Goal: Information Seeking & Learning: Learn about a topic

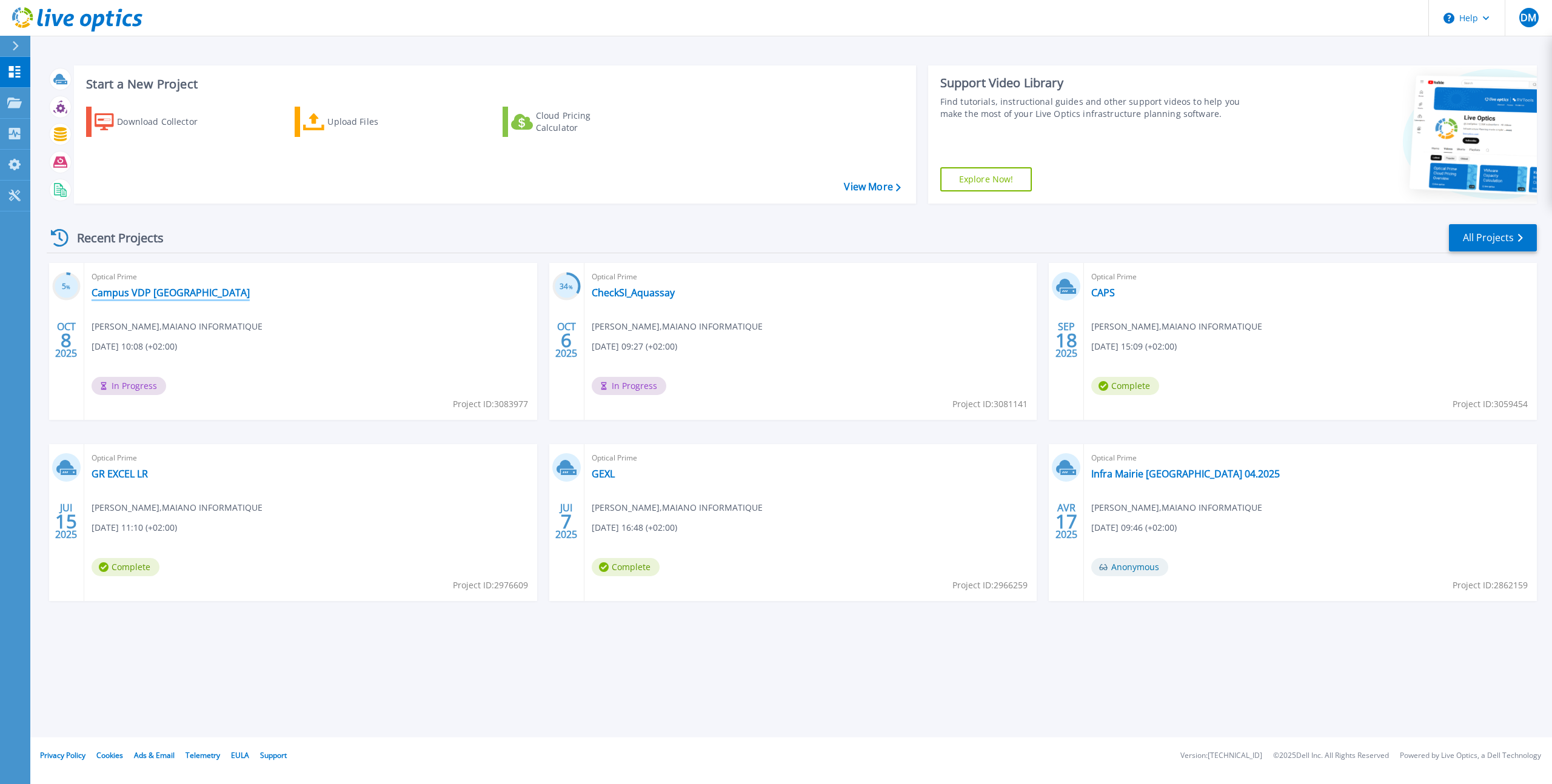
click at [134, 298] on link "Campus VDP [GEOGRAPHIC_DATA]" at bounding box center [171, 293] width 158 height 12
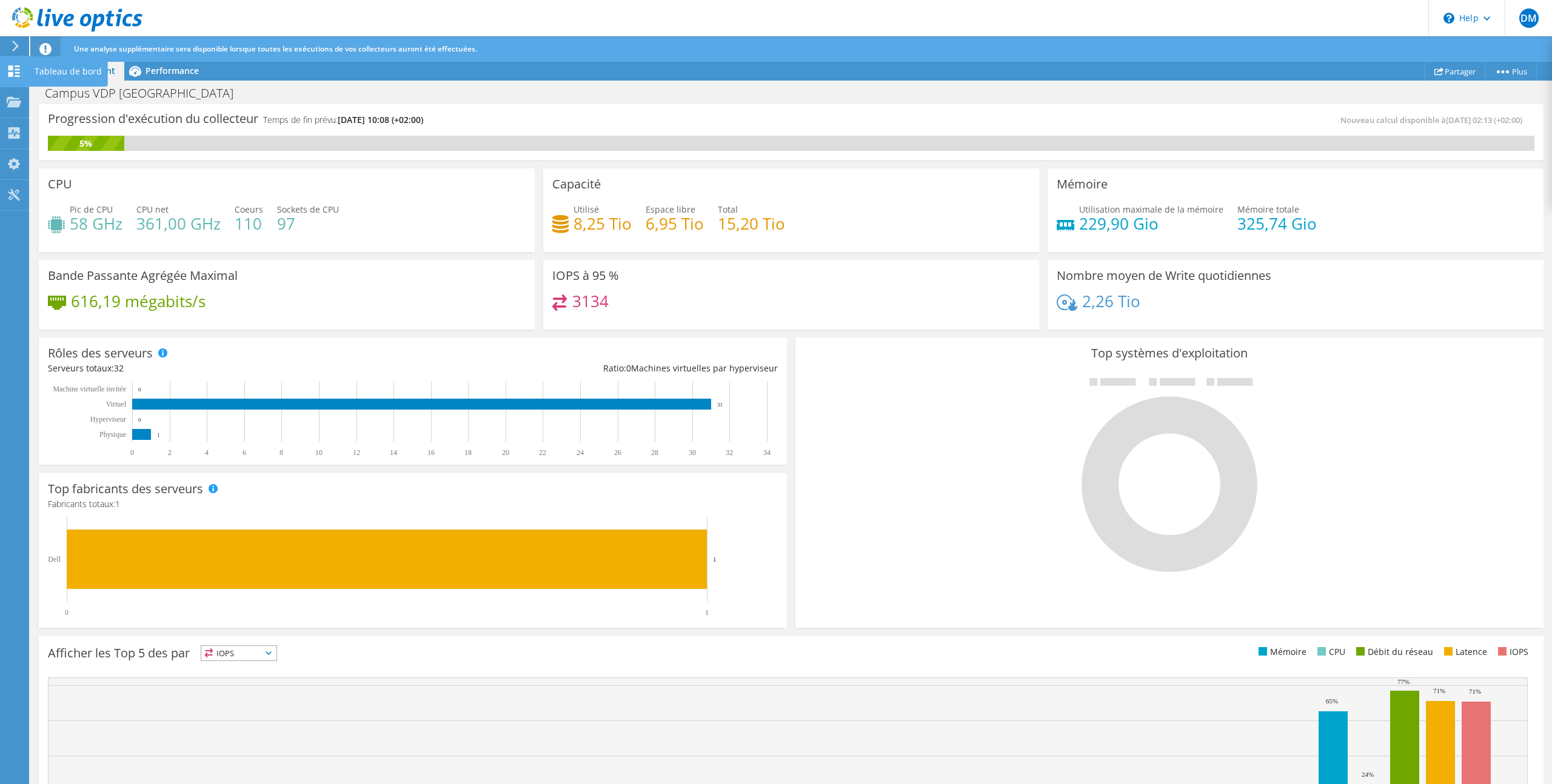
click at [14, 70] on icon at bounding box center [14, 71] width 14 height 11
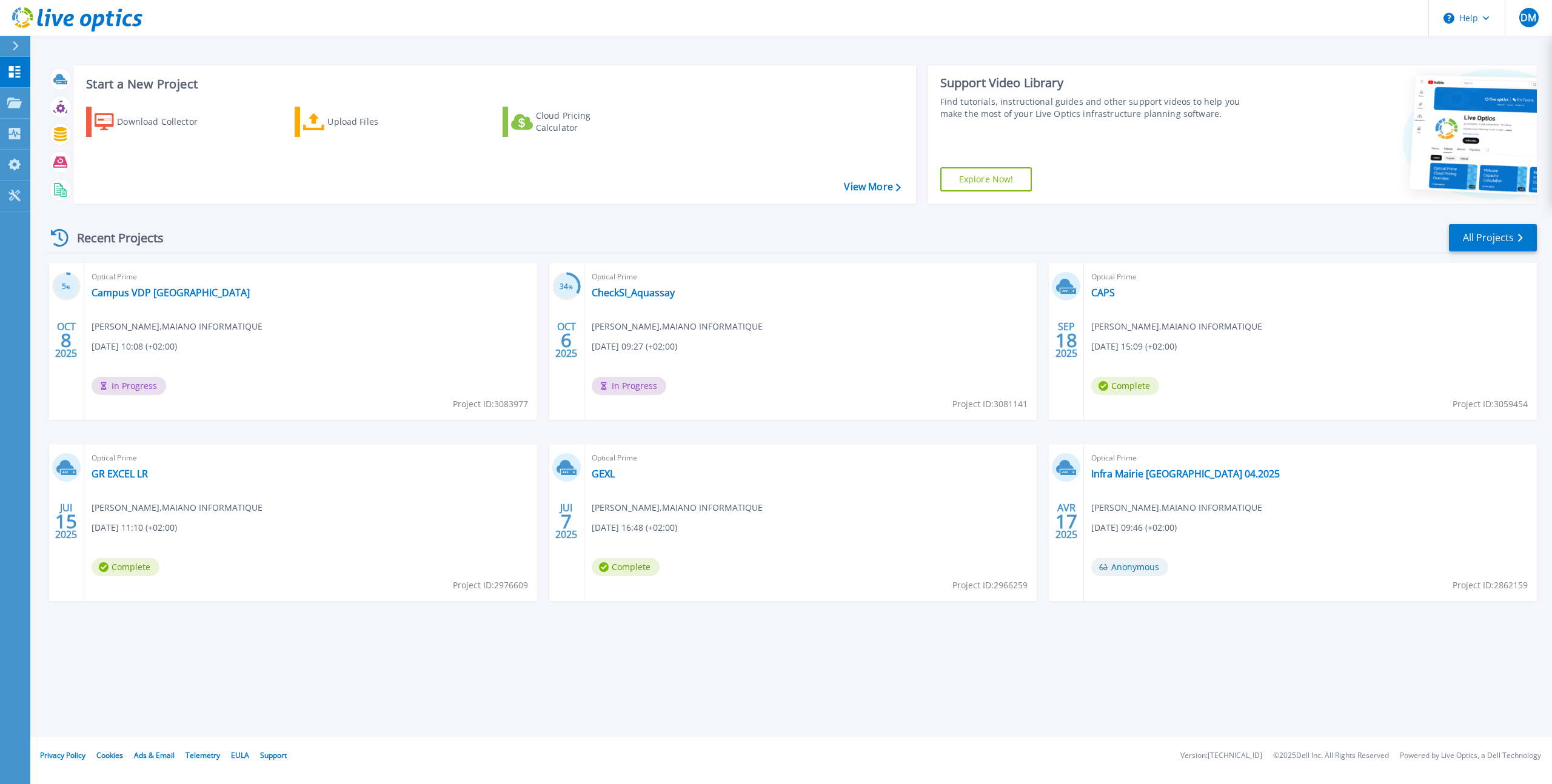
click at [922, 156] on div "Start a New Project Download Collector Upload Files Cloud Pricing Calculator Vi…" at bounding box center [792, 134] width 1490 height 157
click at [921, 137] on div "Start a New Project Download Collector Upload Files Cloud Pricing Calculator Vi…" at bounding box center [792, 134] width 1490 height 157
click at [640, 293] on link "CheckSI_Aquassay" at bounding box center [633, 293] width 83 height 12
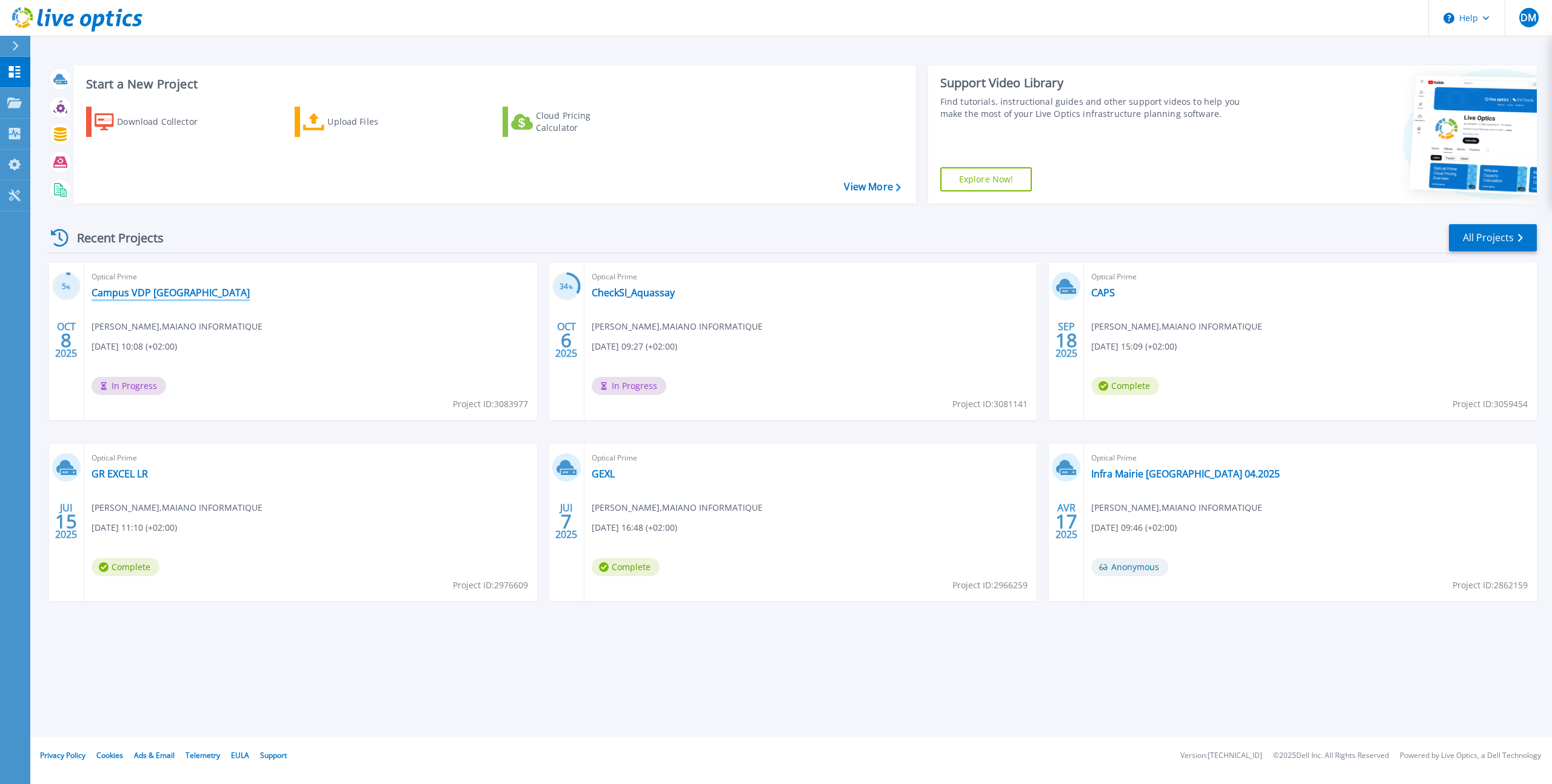
click at [157, 291] on link "Campus VDP [GEOGRAPHIC_DATA]" at bounding box center [171, 293] width 158 height 12
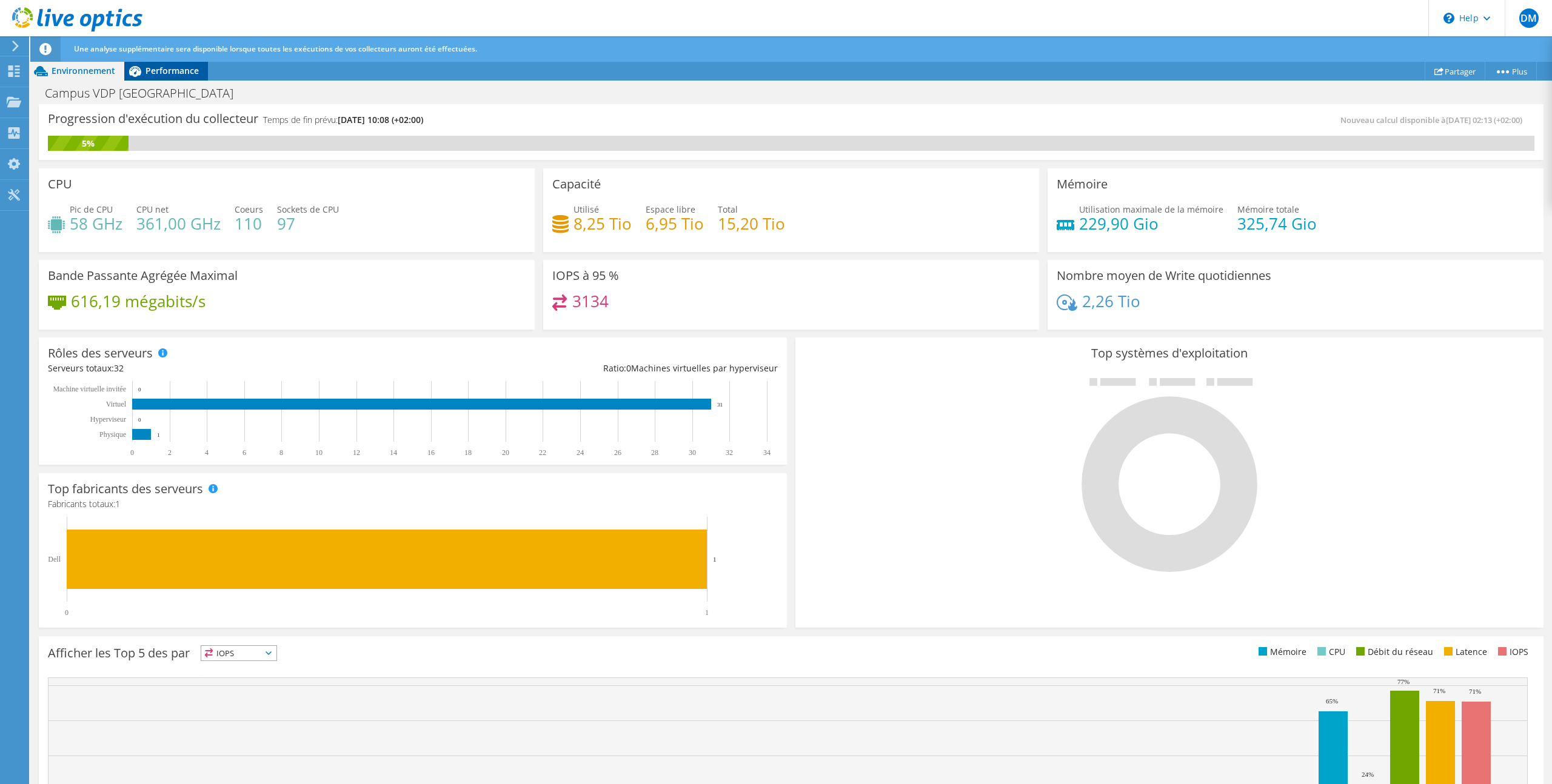
click at [160, 70] on span "Performance" at bounding box center [172, 70] width 53 height 11
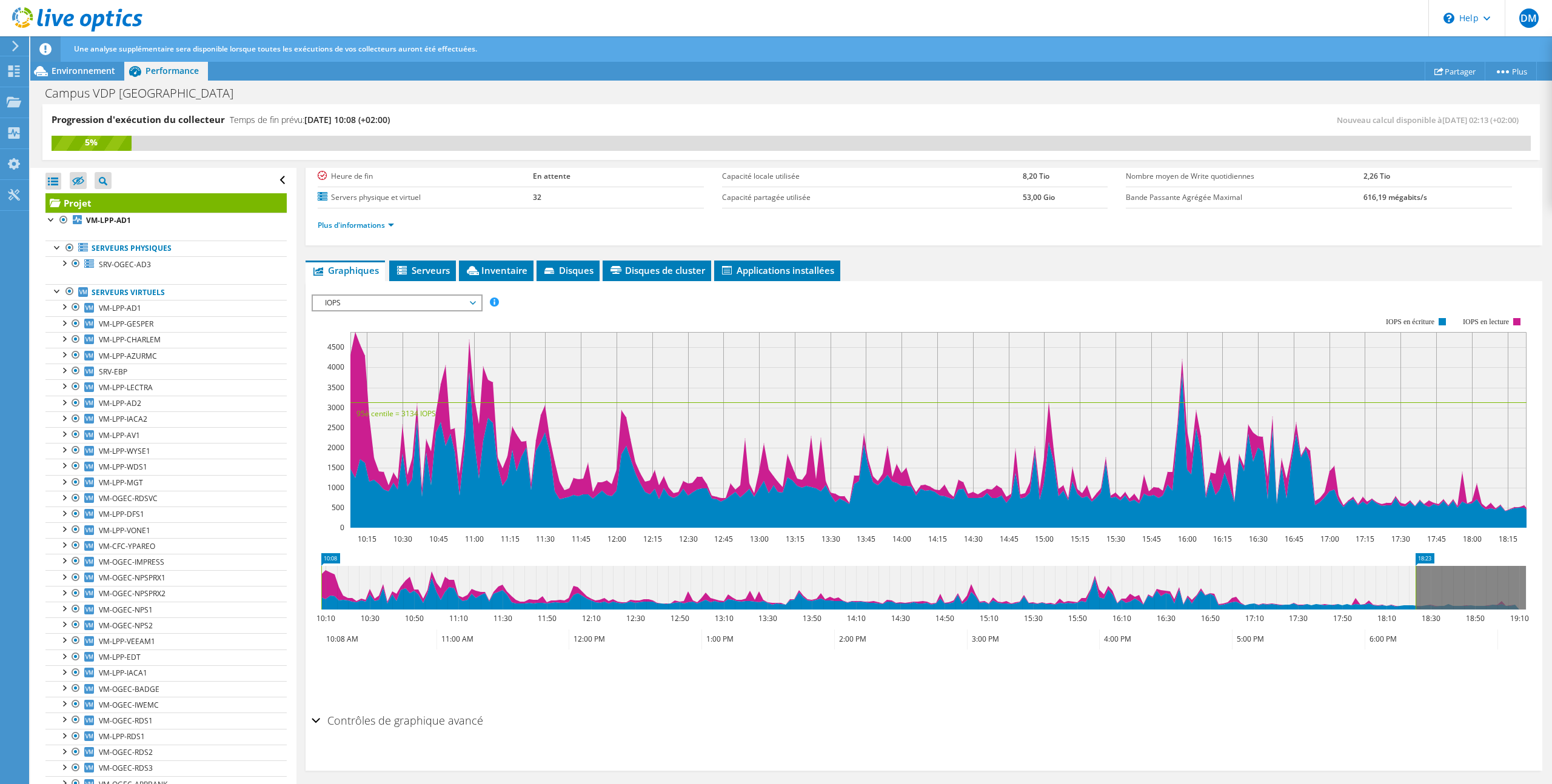
scroll to position [128, 0]
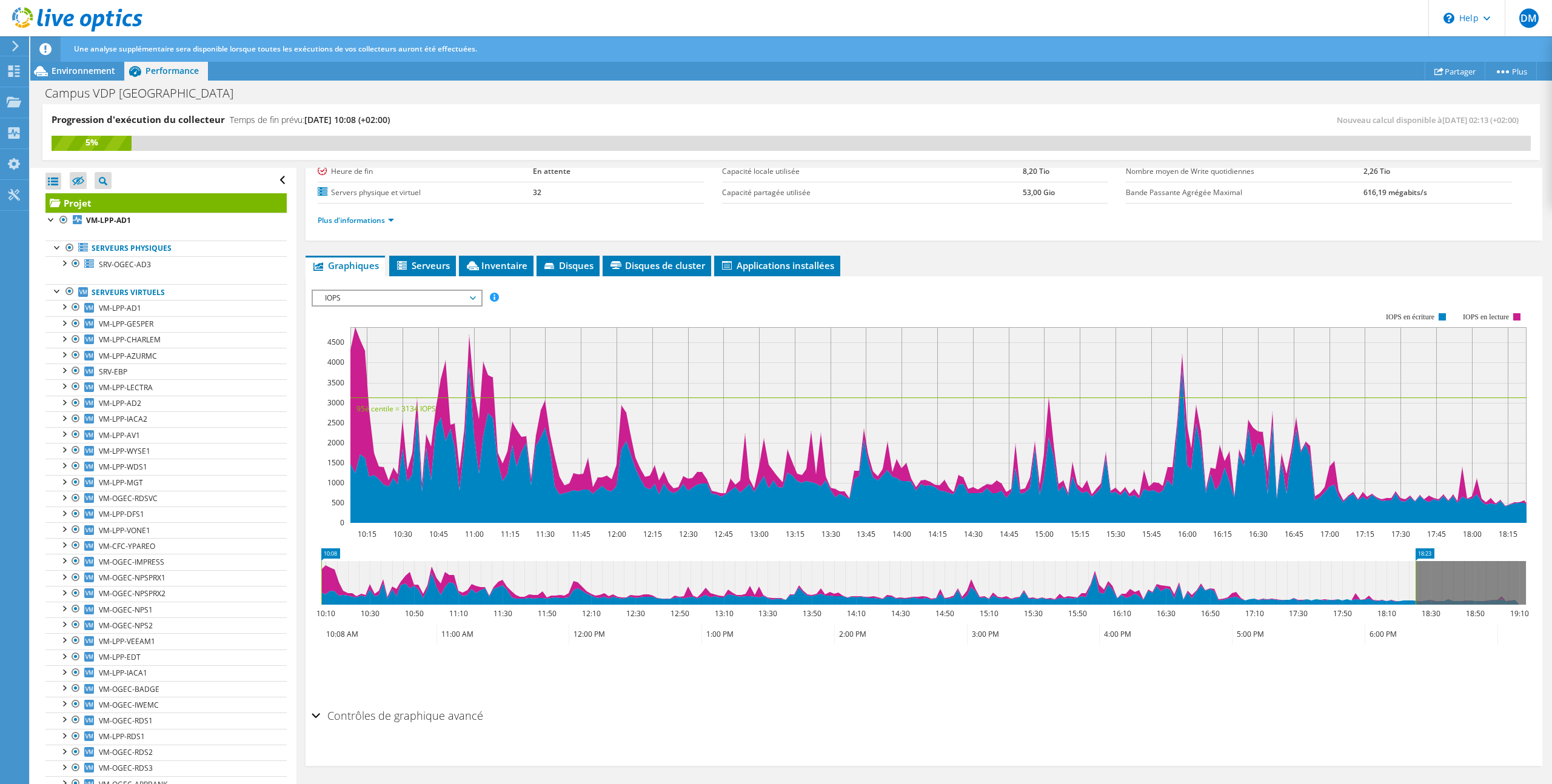
click at [459, 296] on span "IOPS" at bounding box center [397, 298] width 156 height 14
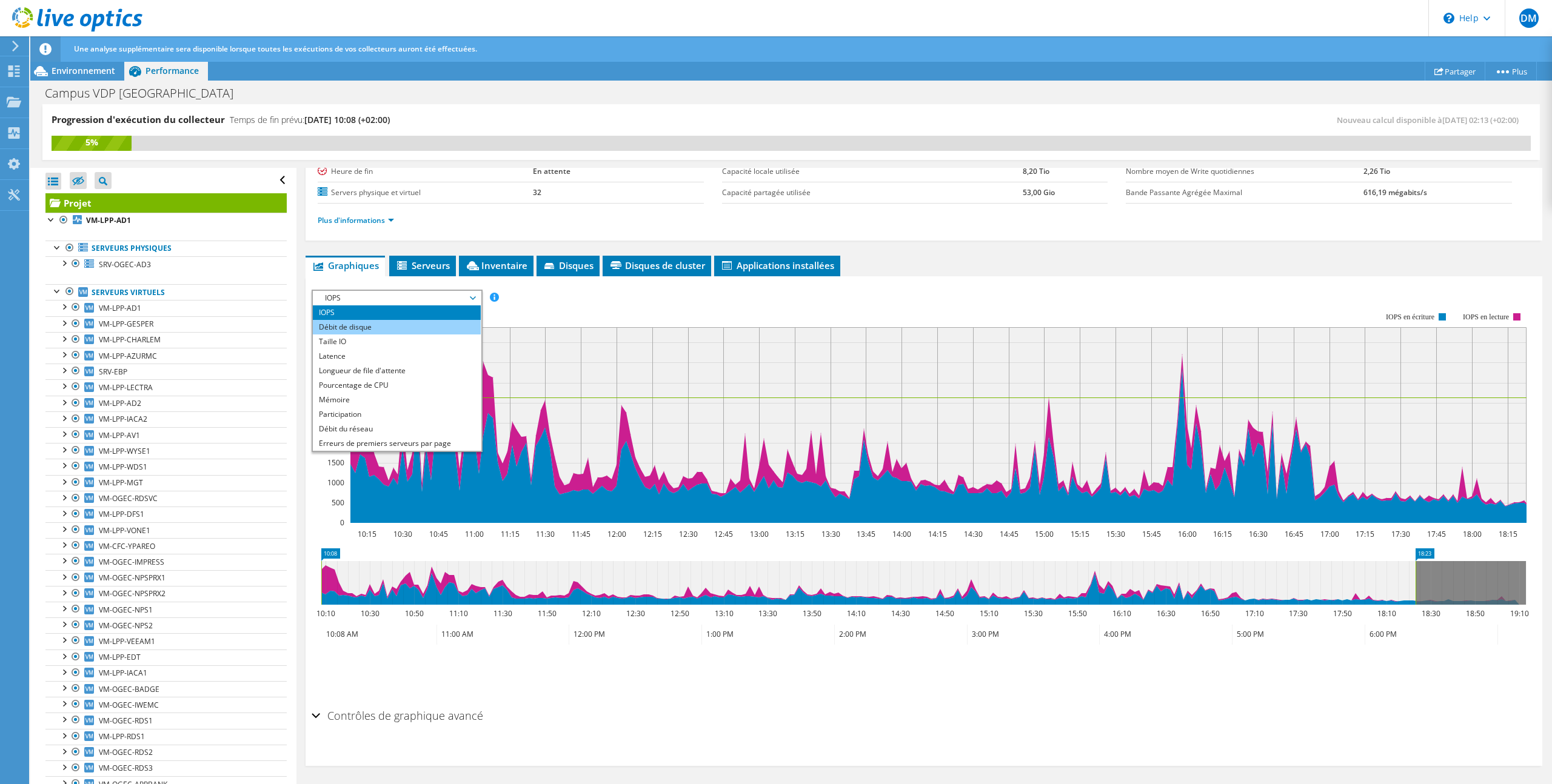
click at [454, 325] on li "Débit de disque" at bounding box center [397, 327] width 168 height 14
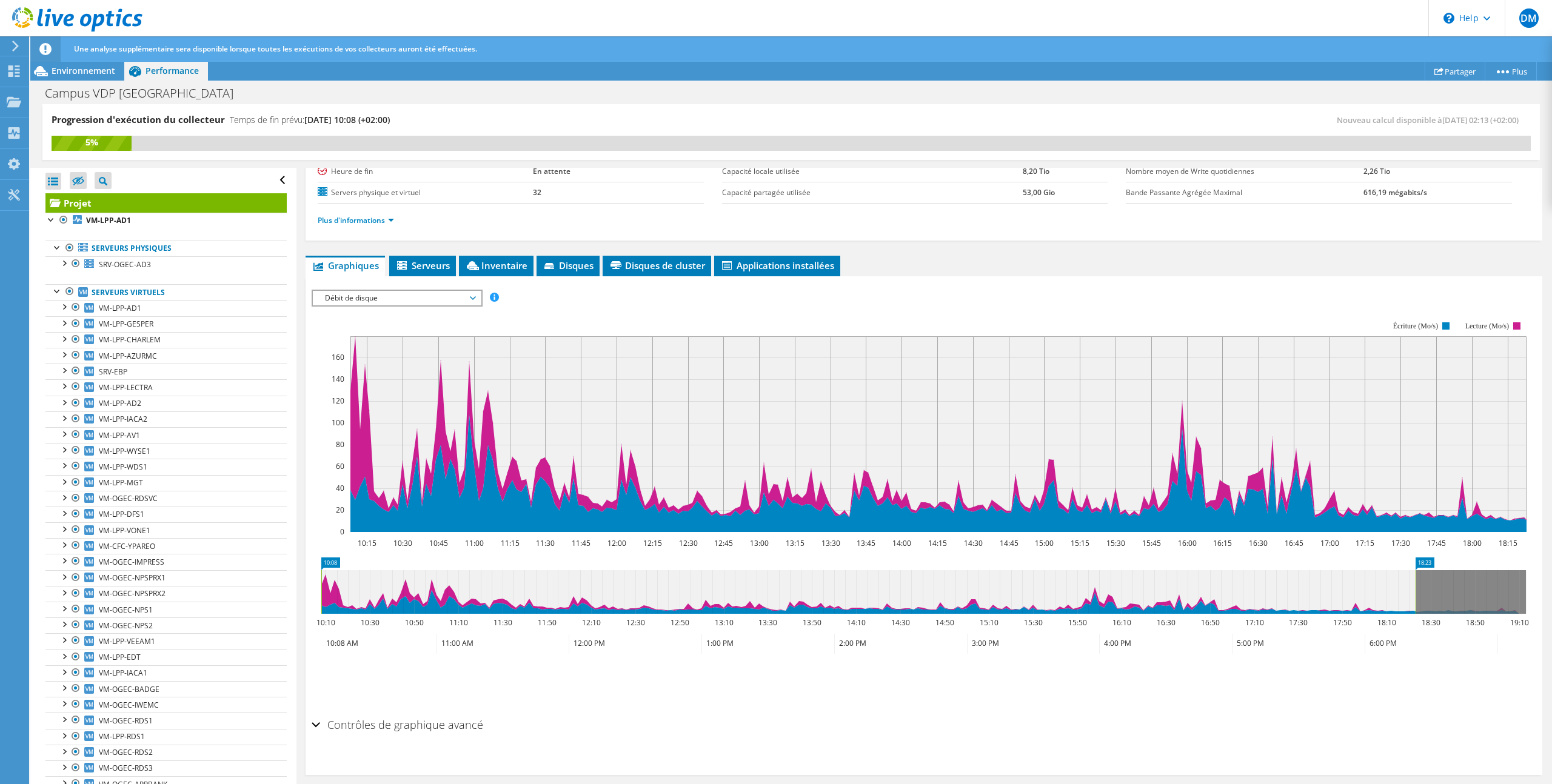
click at [447, 298] on span "Débit de disque" at bounding box center [397, 298] width 156 height 14
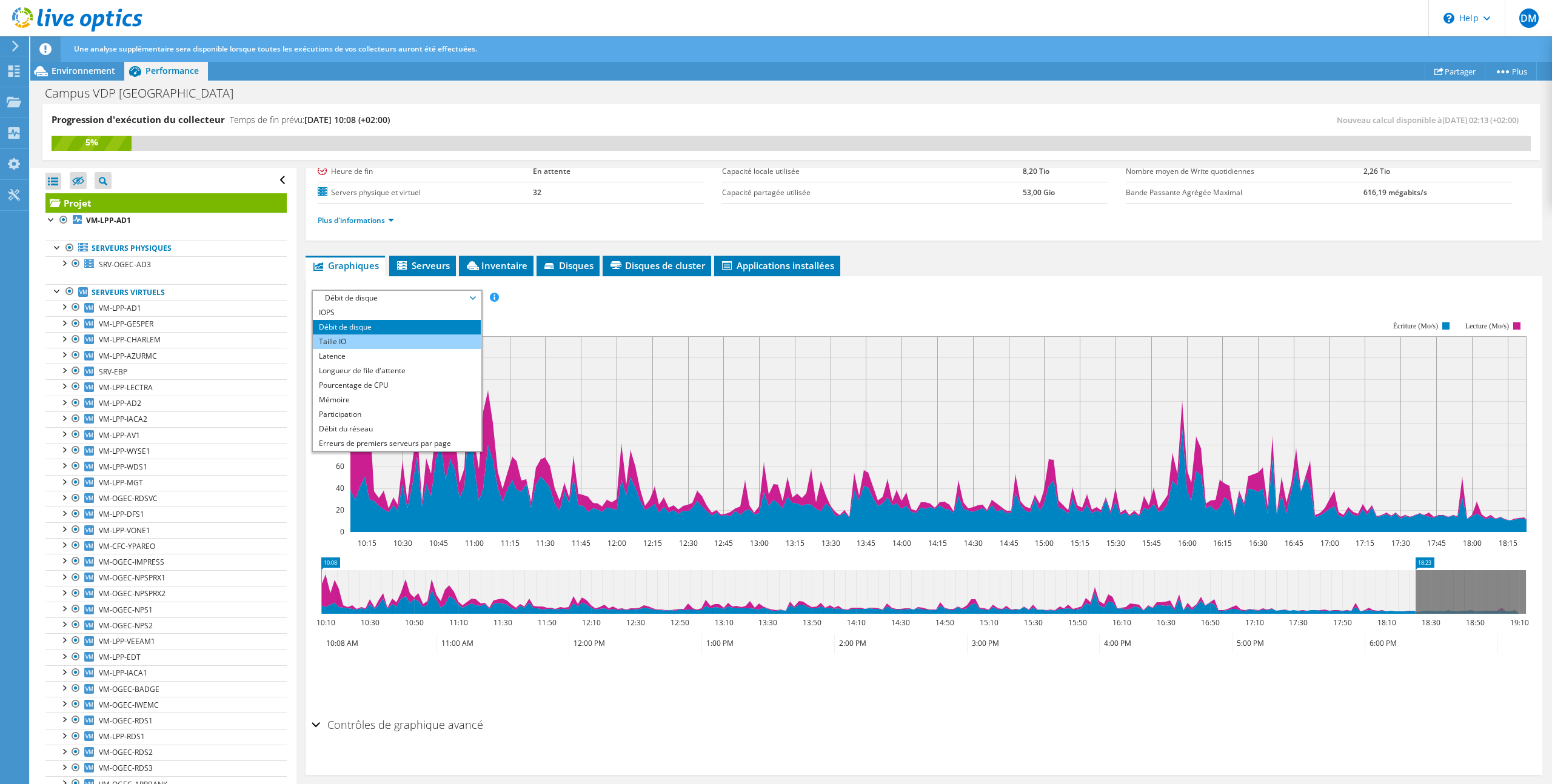
click at [447, 343] on li "Taille IO" at bounding box center [397, 342] width 168 height 14
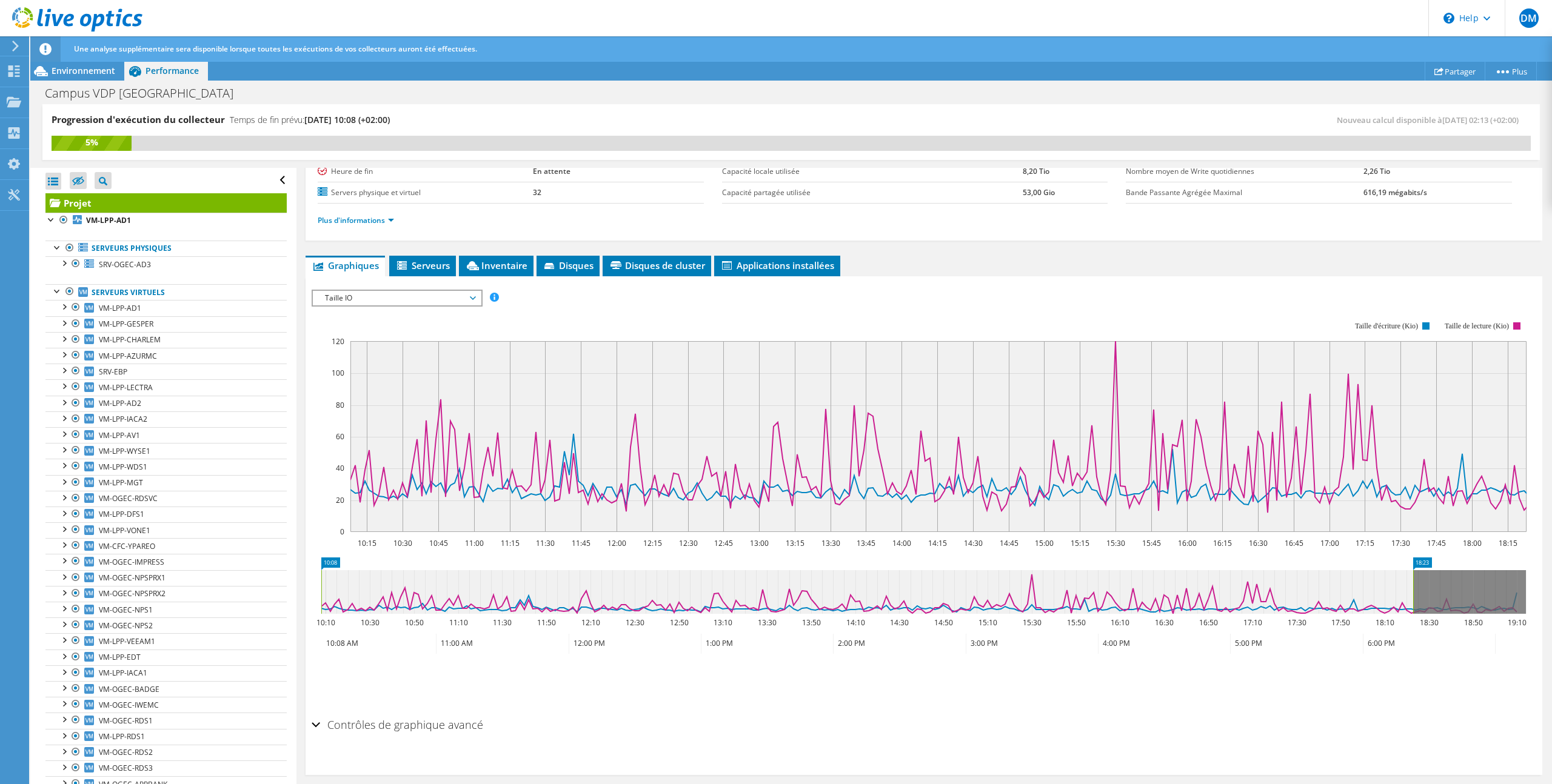
click at [447, 299] on span "Taille IO" at bounding box center [397, 298] width 156 height 14
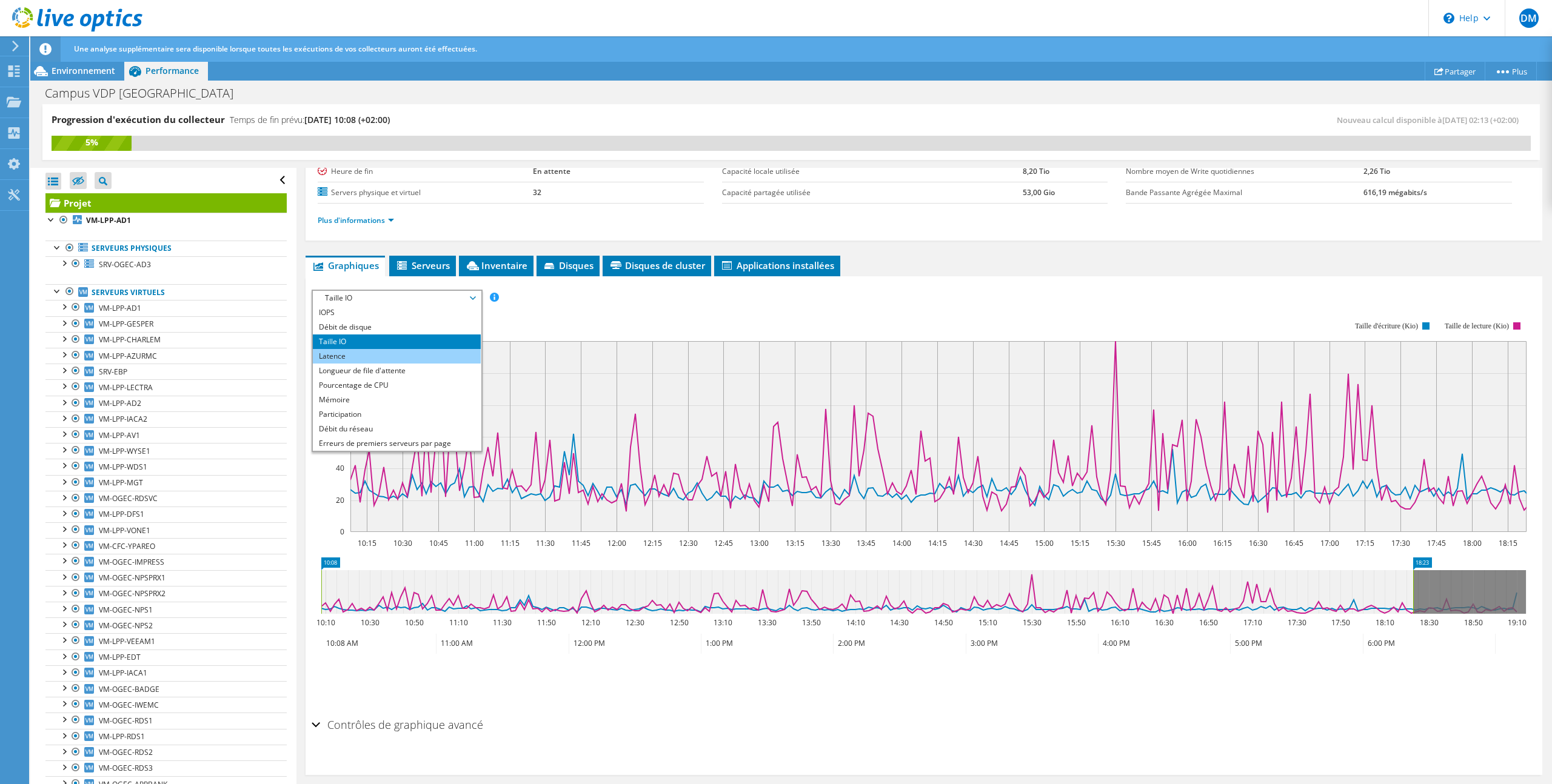
click at [442, 350] on li "Latence" at bounding box center [397, 356] width 168 height 14
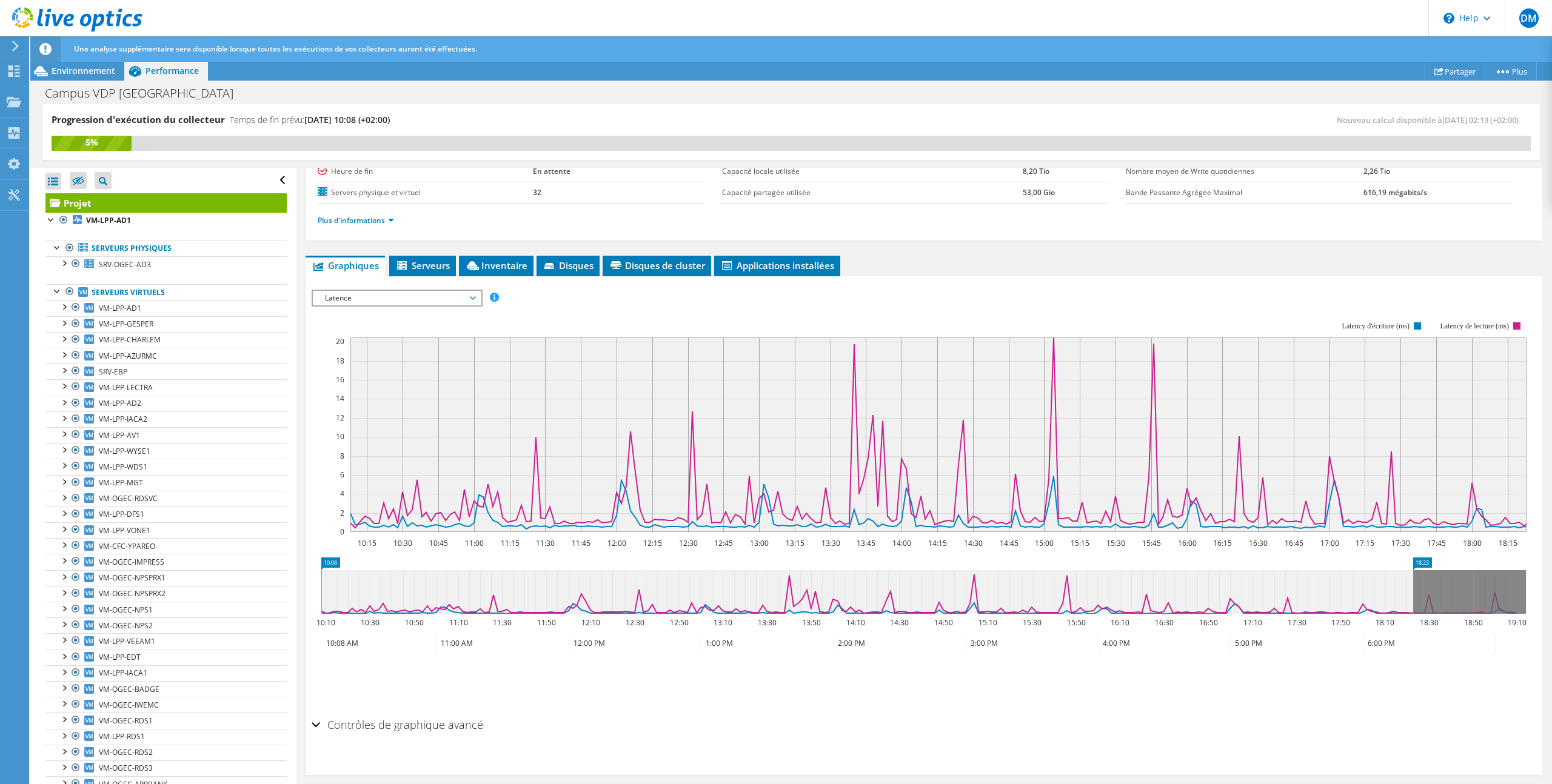
click at [459, 301] on span "Latence" at bounding box center [397, 298] width 156 height 14
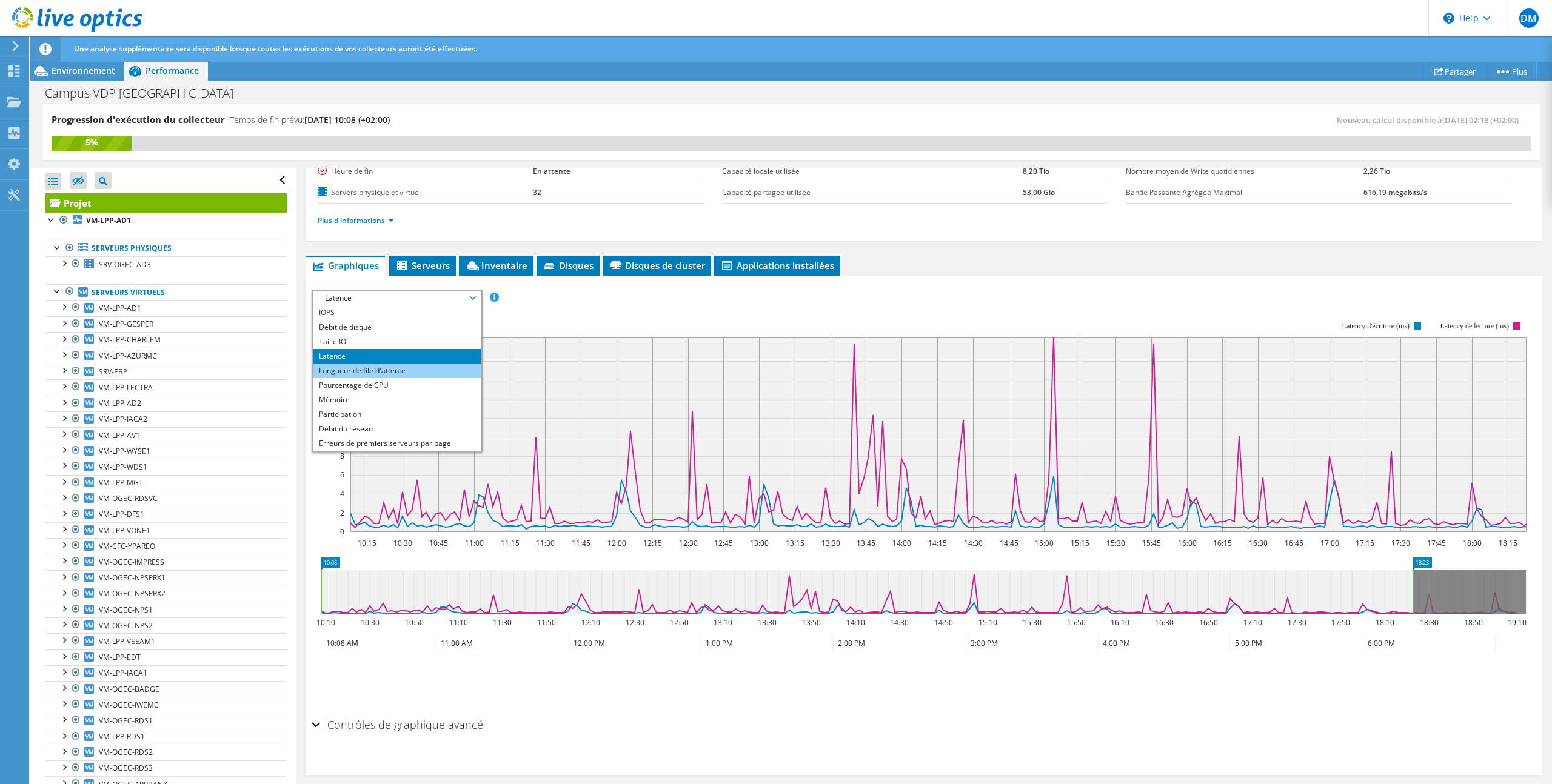
click at [452, 372] on li "Longueur de file d'attente" at bounding box center [397, 371] width 168 height 14
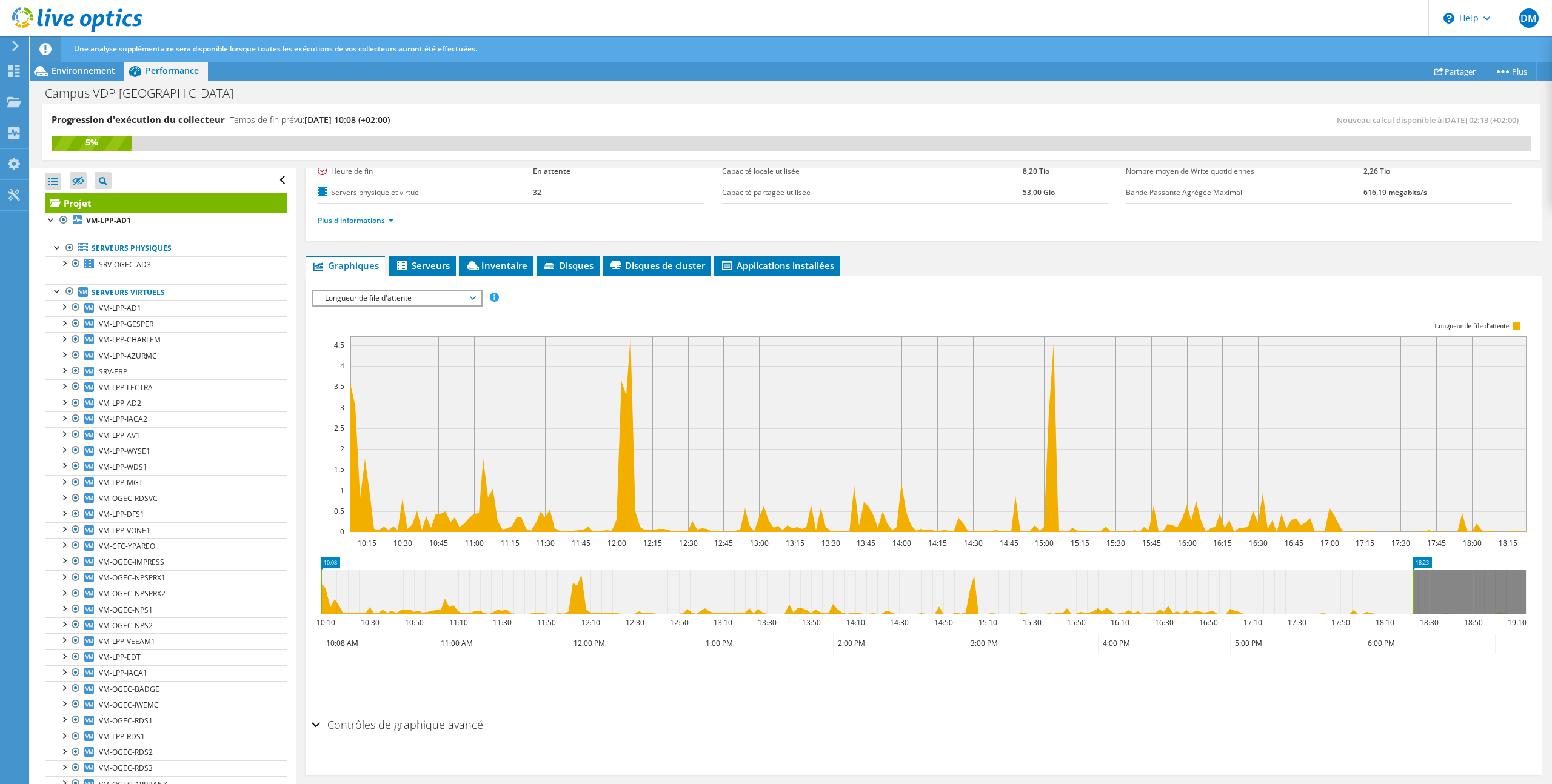
click at [416, 298] on span "Longueur de file d'attente" at bounding box center [397, 298] width 156 height 14
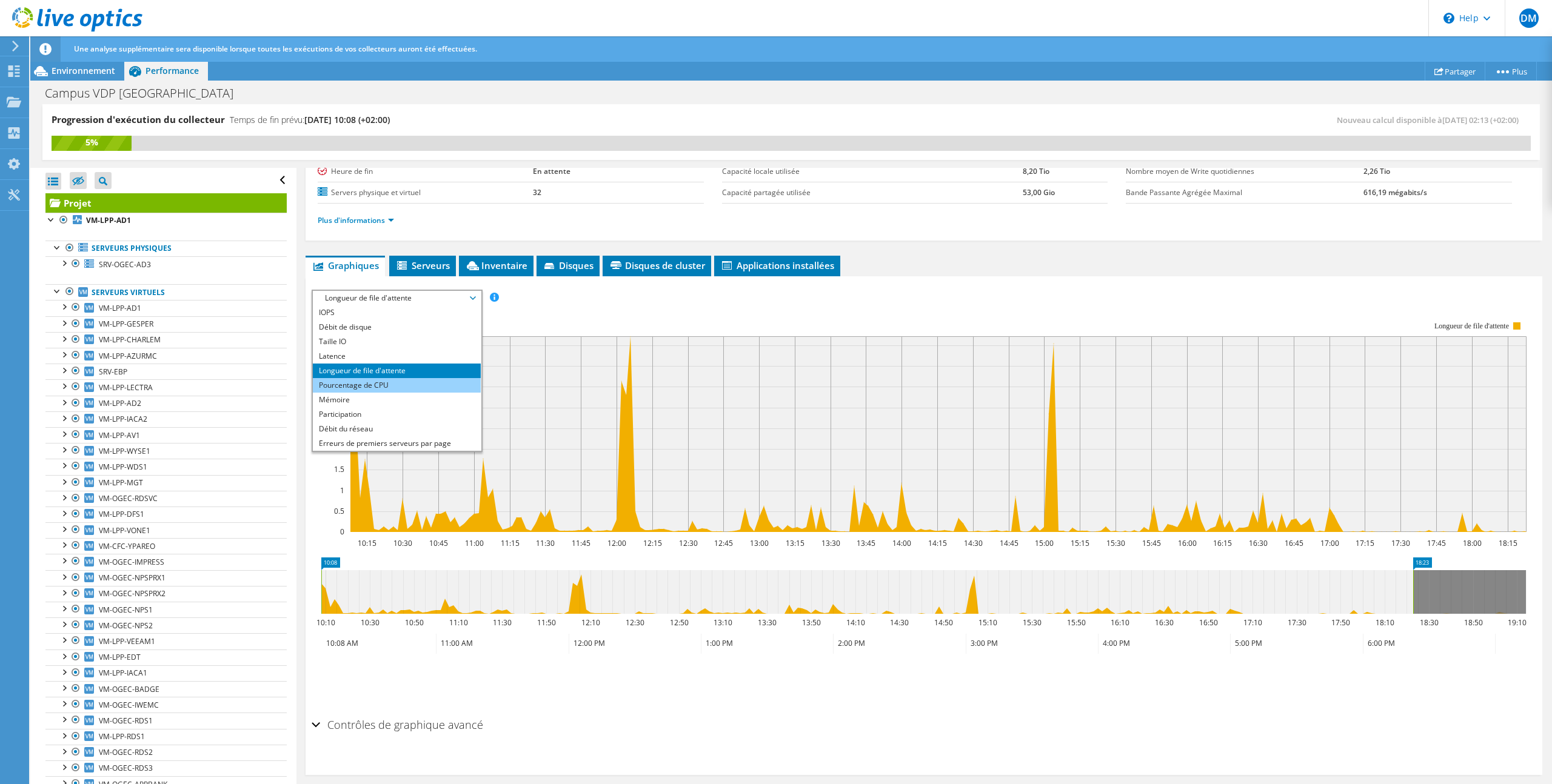
click at [405, 384] on li "Pourcentage de CPU" at bounding box center [397, 385] width 168 height 14
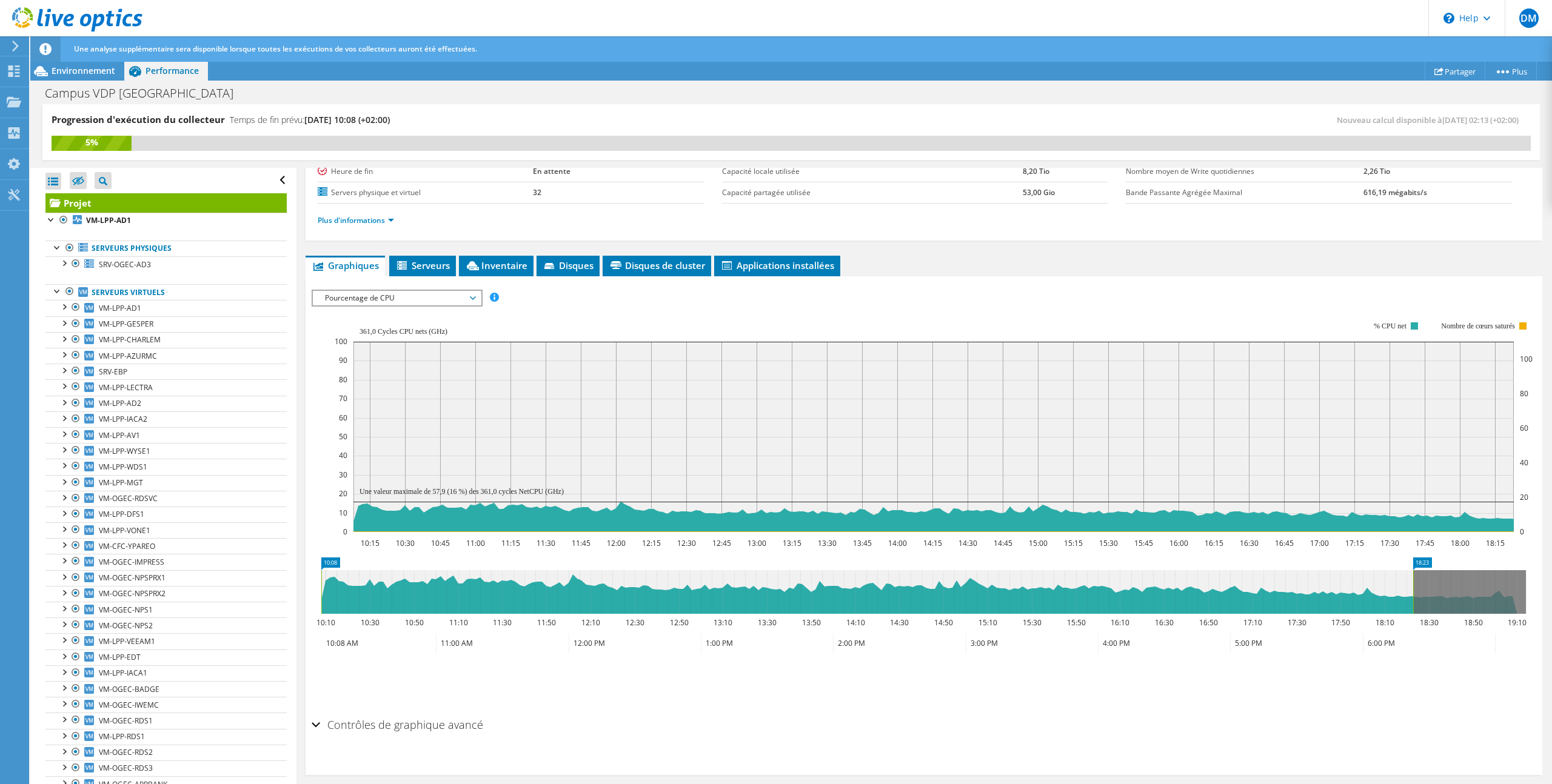
click at [394, 296] on span "Pourcentage de CPU" at bounding box center [397, 298] width 156 height 14
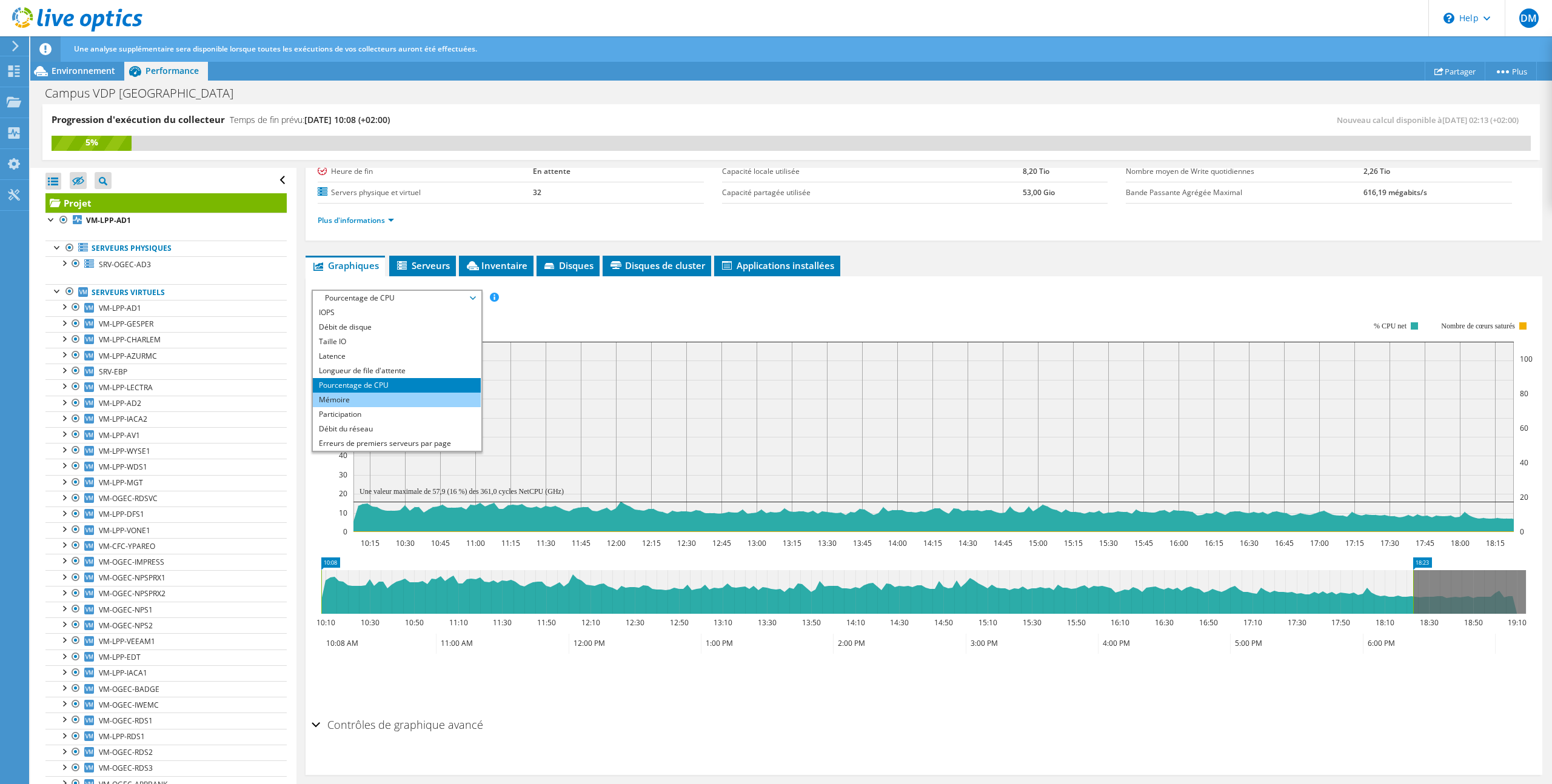
click at [396, 395] on li "Mémoire" at bounding box center [397, 399] width 168 height 14
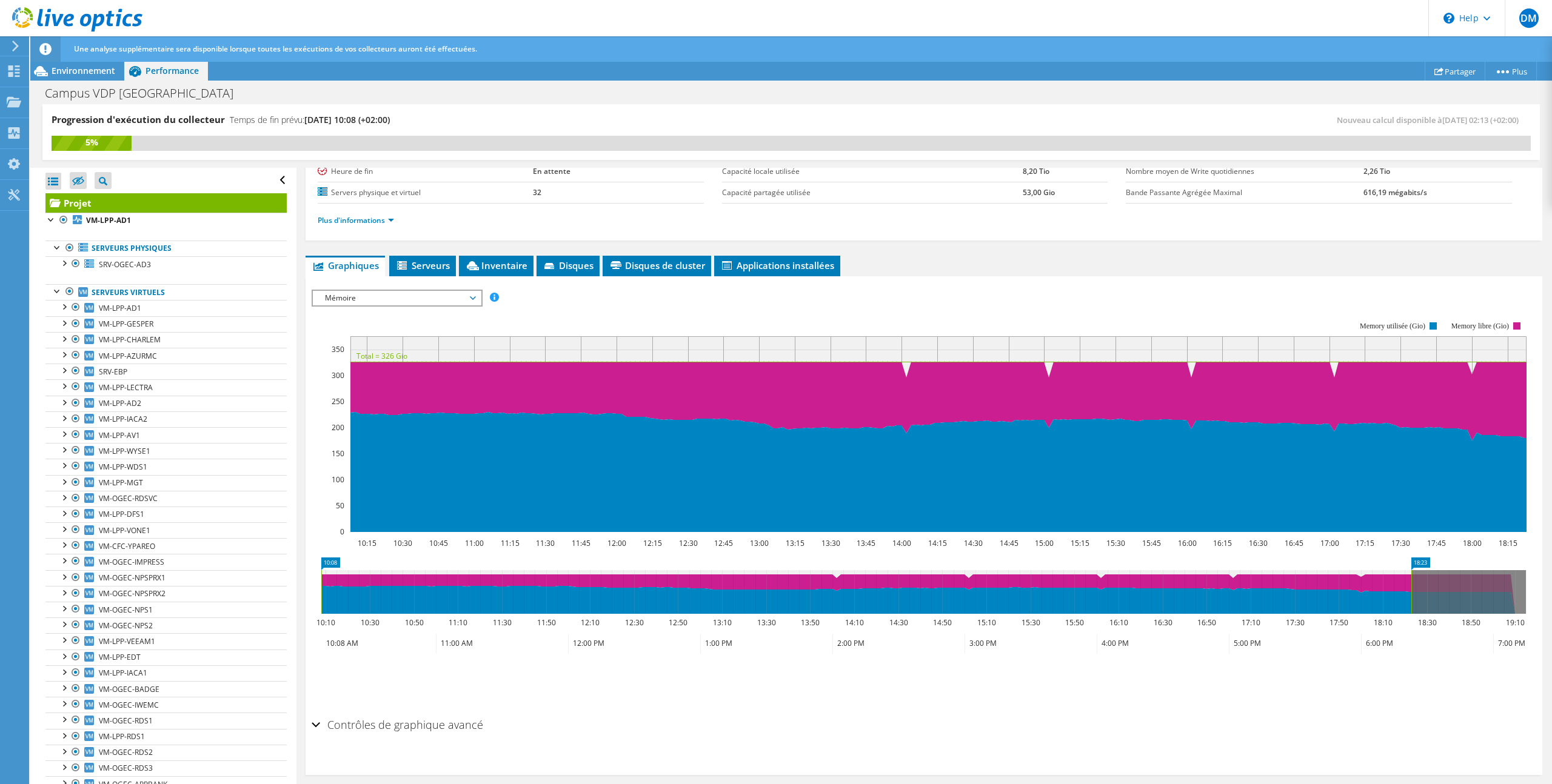
click at [421, 297] on span "Mémoire" at bounding box center [397, 298] width 156 height 14
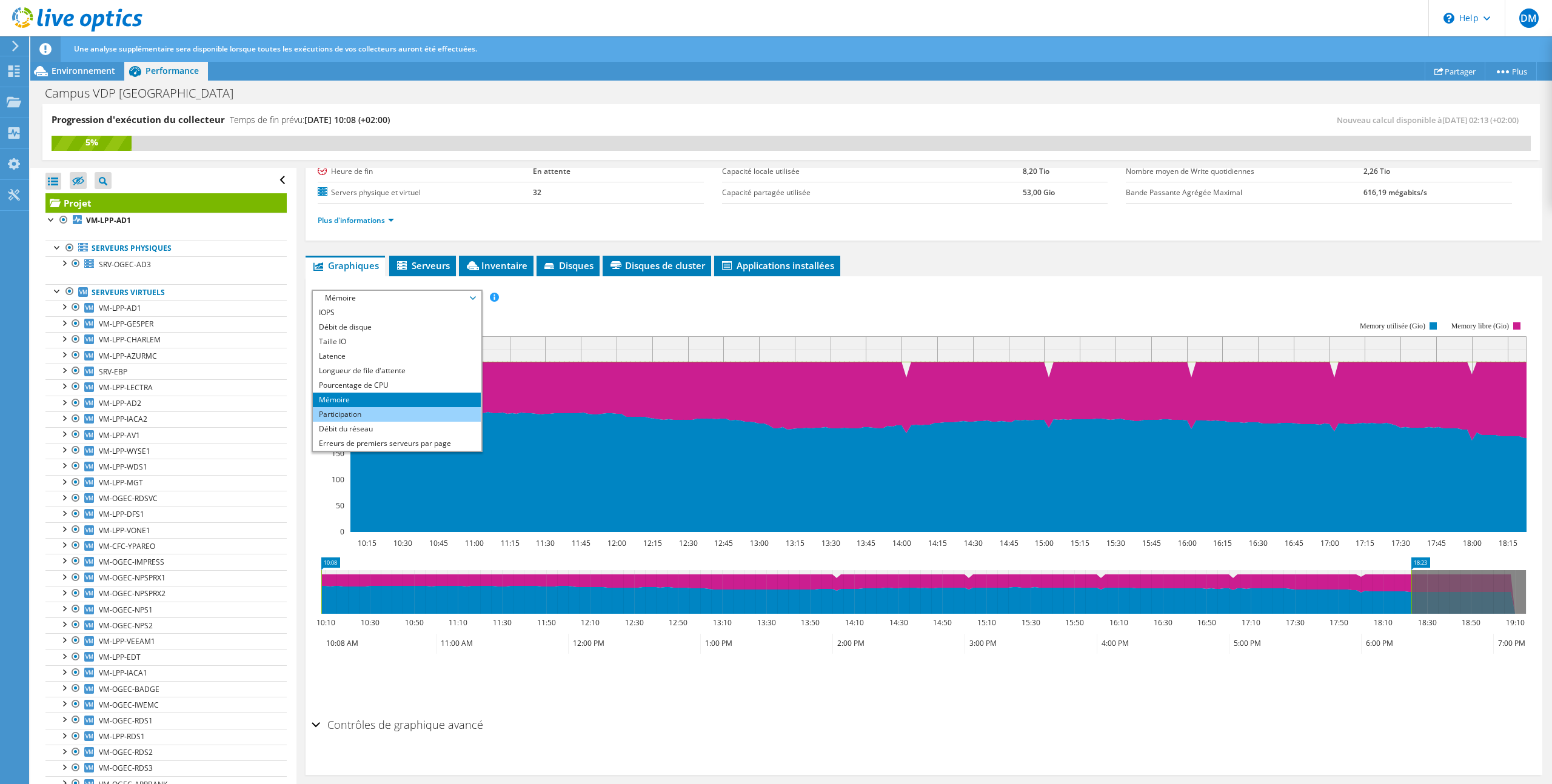
click at [385, 409] on li "Participation" at bounding box center [397, 414] width 168 height 14
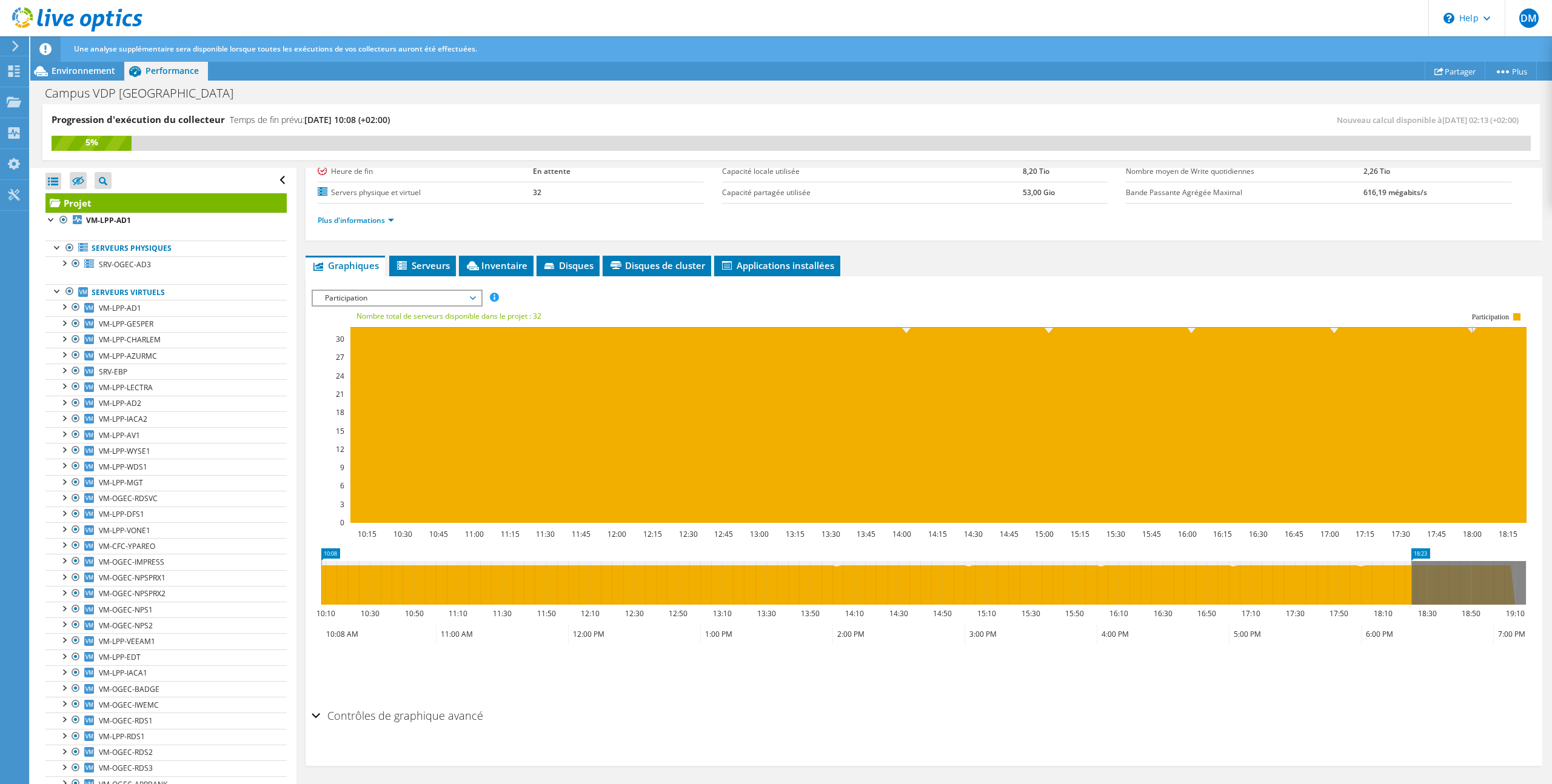
click at [405, 296] on span "Participation" at bounding box center [397, 298] width 156 height 14
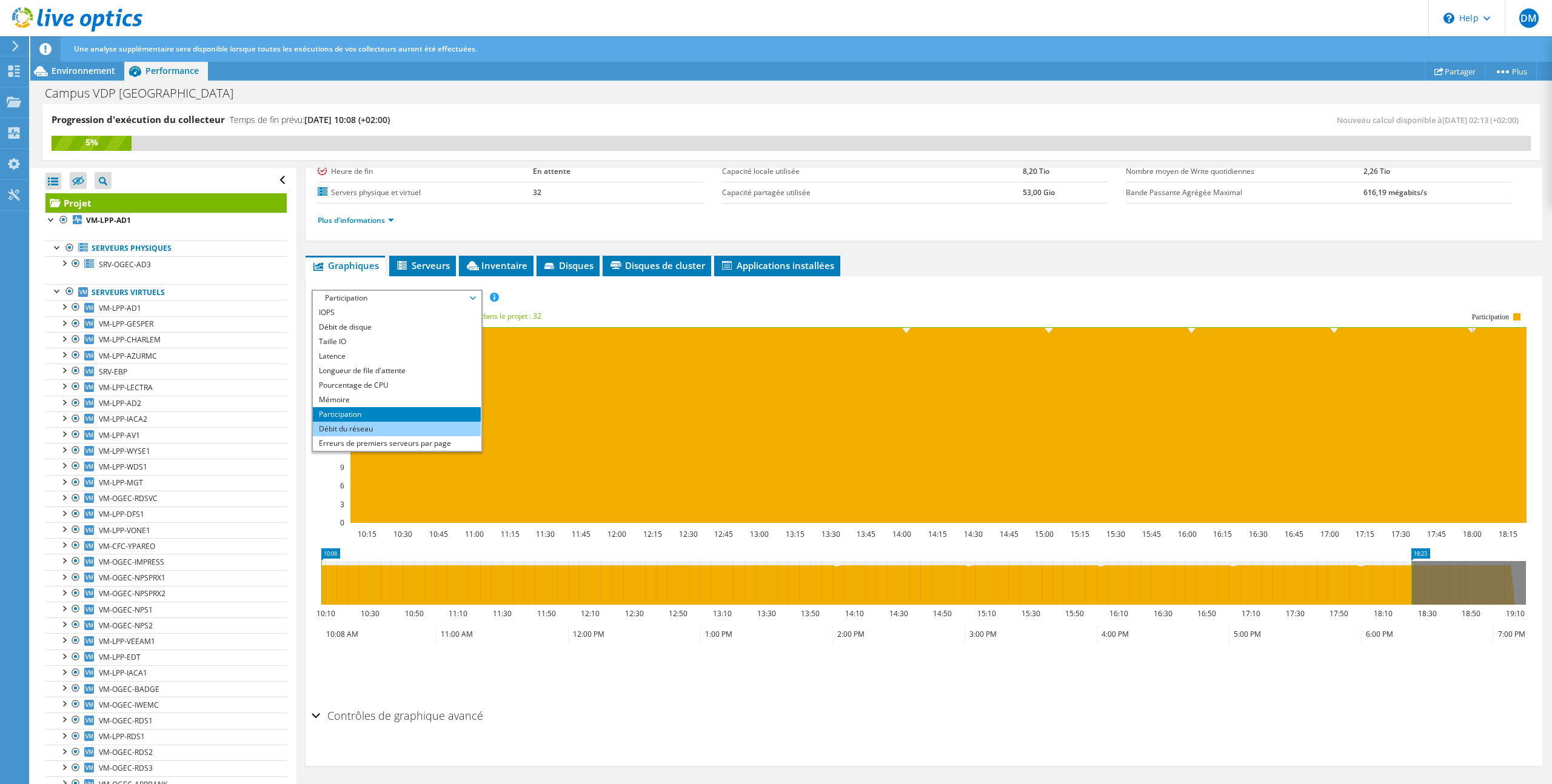
click at [373, 429] on li "Débit du réseau" at bounding box center [397, 429] width 168 height 14
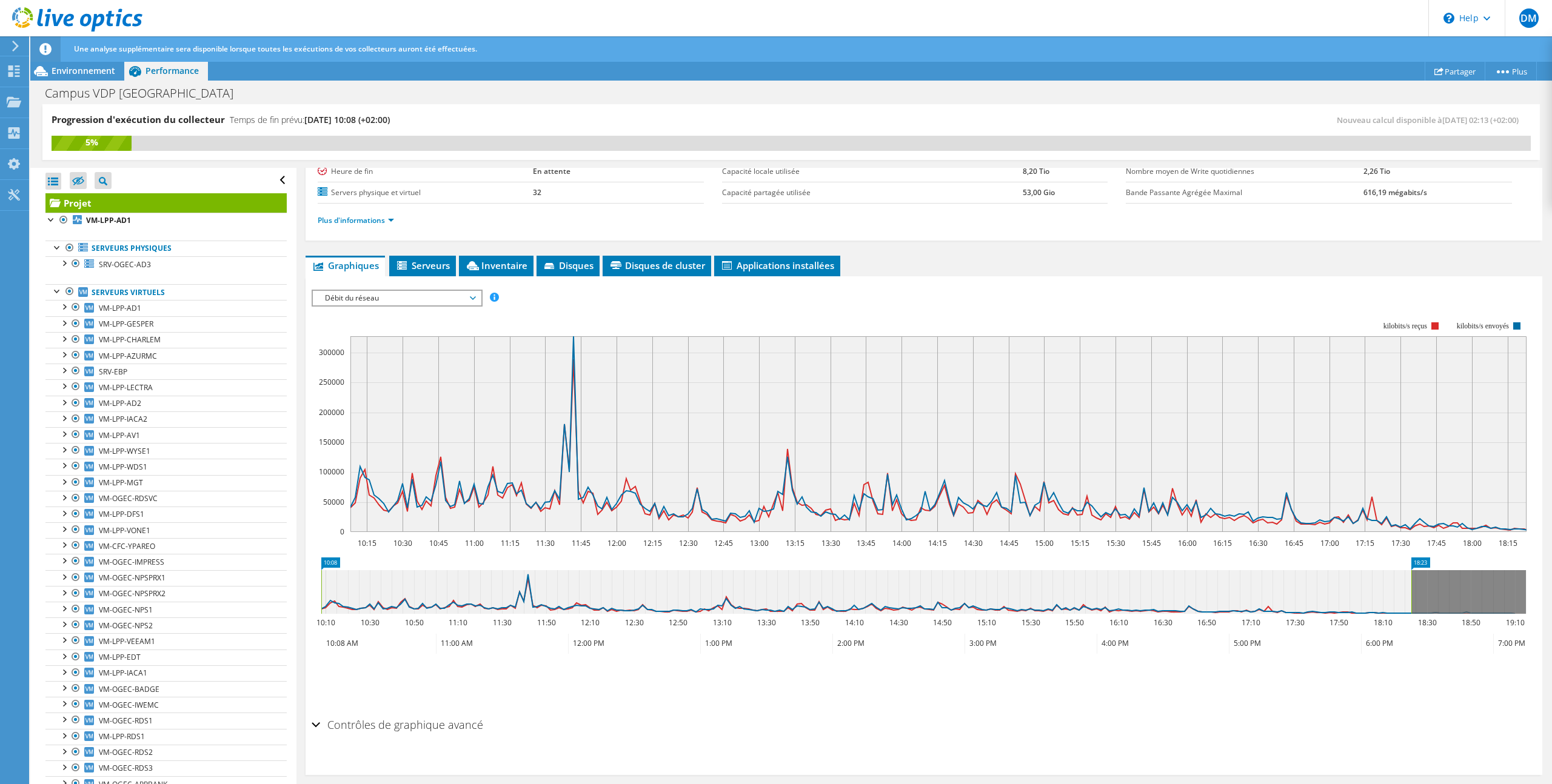
click at [407, 297] on span "Débit du réseau" at bounding box center [397, 298] width 156 height 14
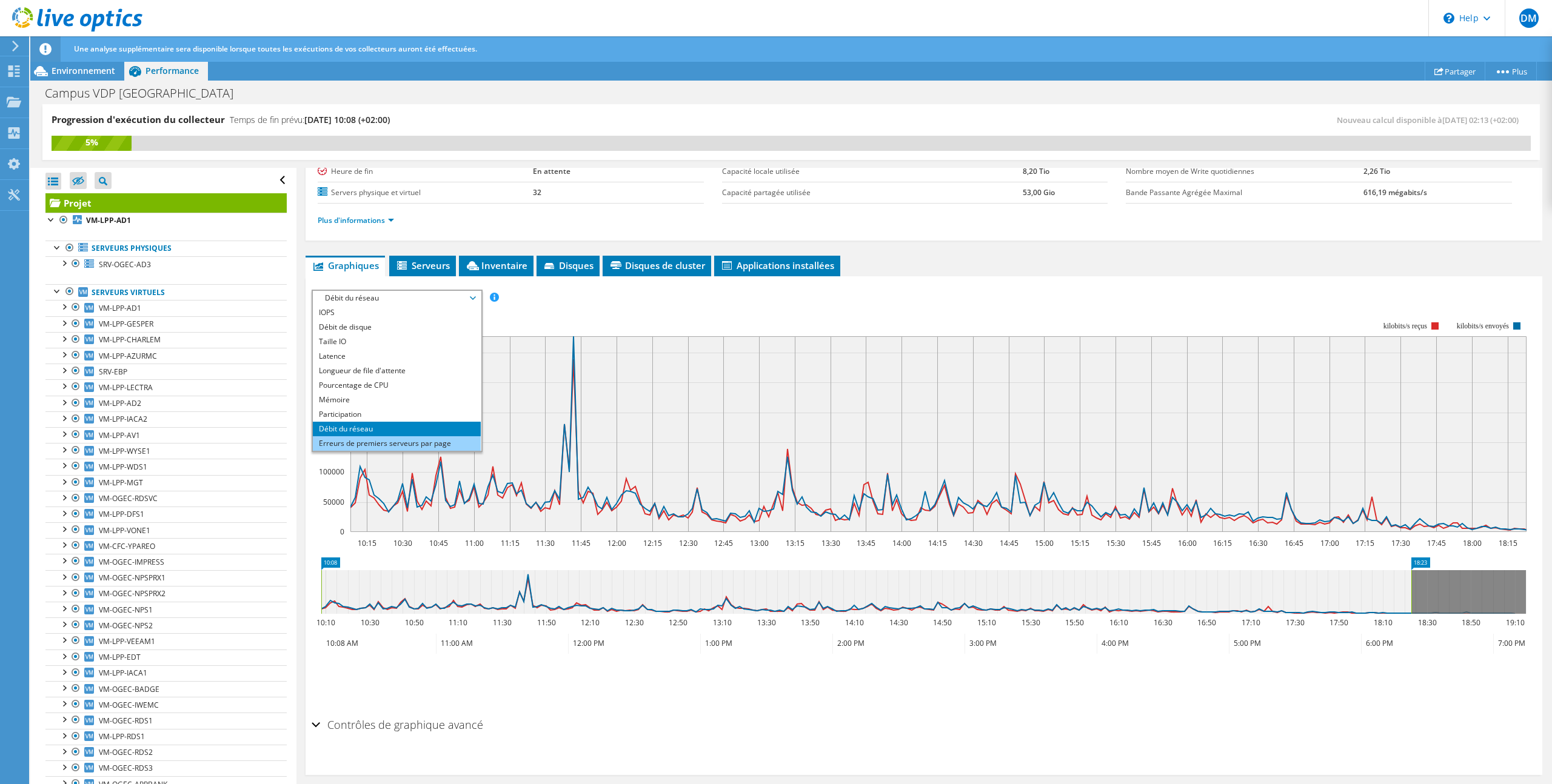
click at [384, 443] on li "Erreurs de premiers serveurs par page" at bounding box center [397, 444] width 168 height 14
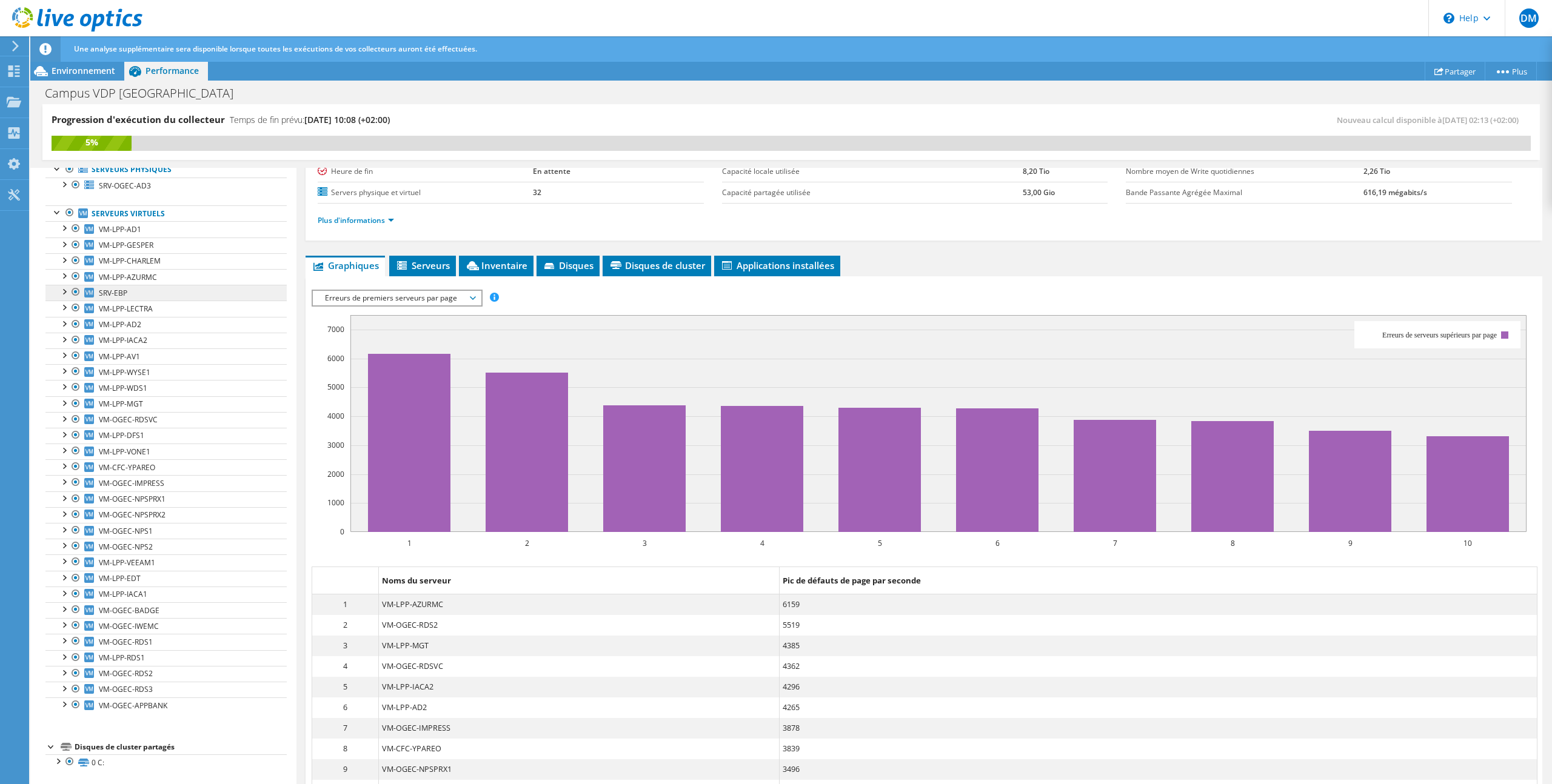
scroll to position [0, 0]
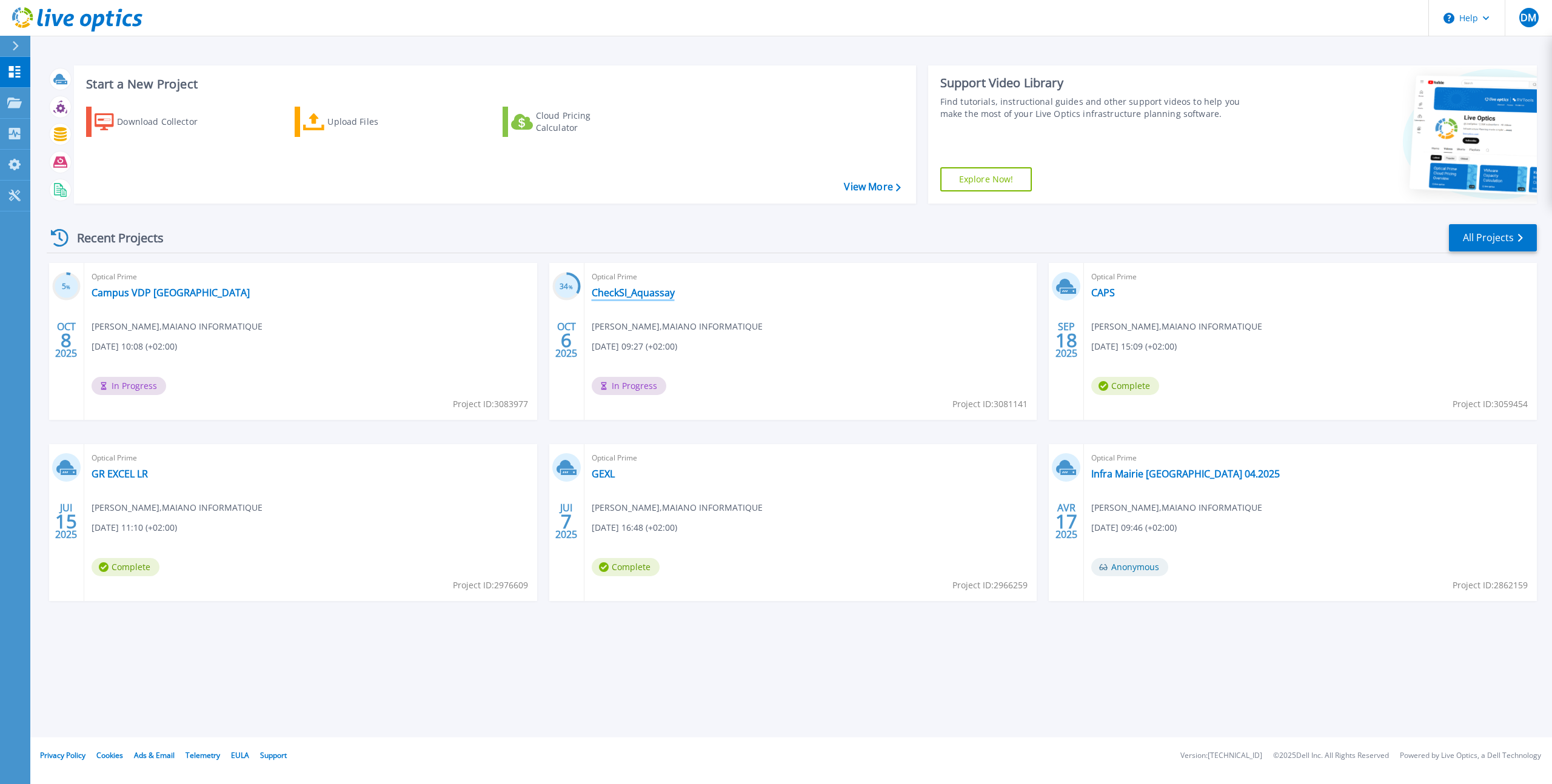
click at [624, 294] on link "CheckSI_Aquassay" at bounding box center [633, 293] width 83 height 12
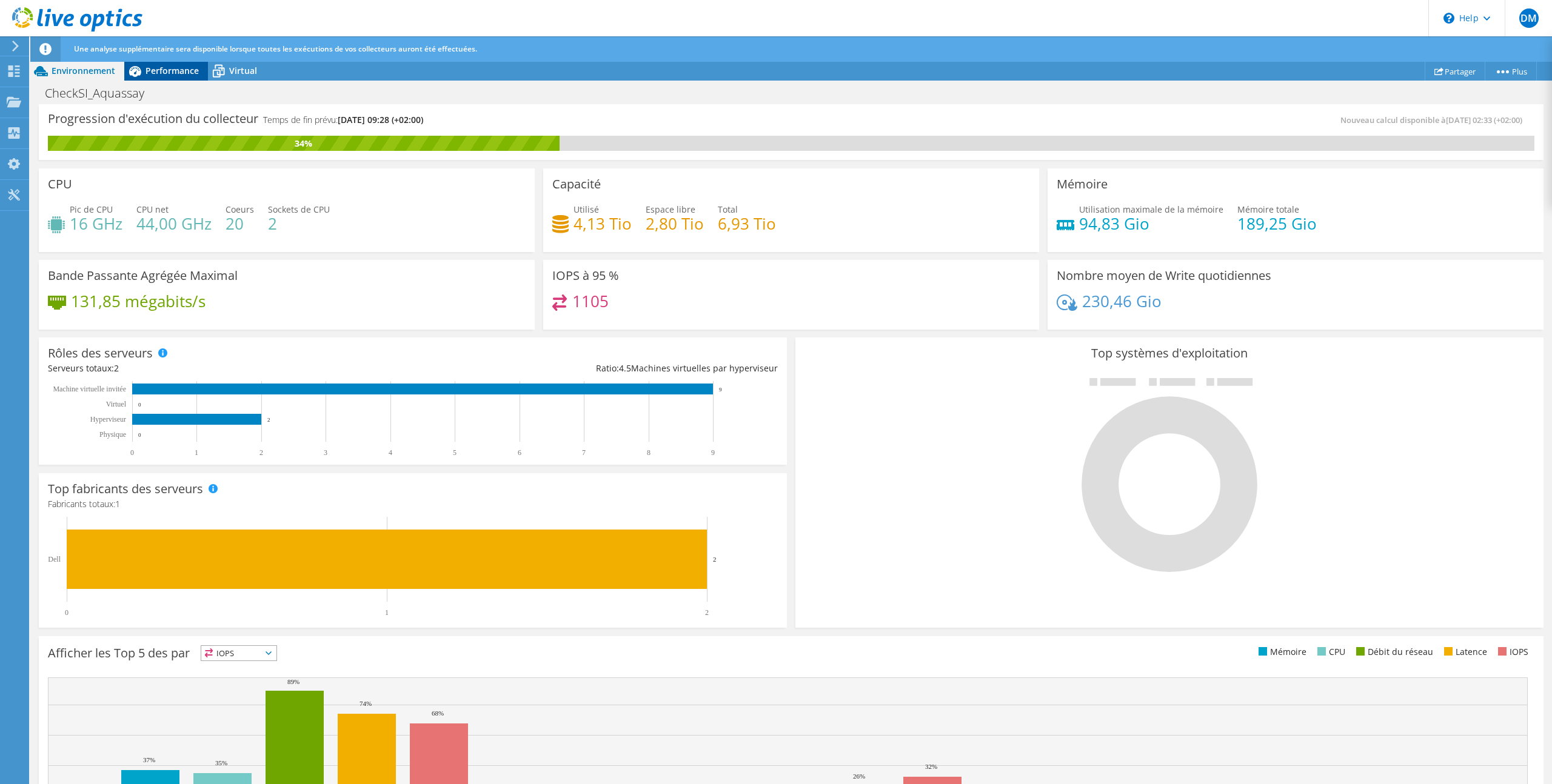
click at [175, 74] on span "Performance" at bounding box center [172, 70] width 53 height 11
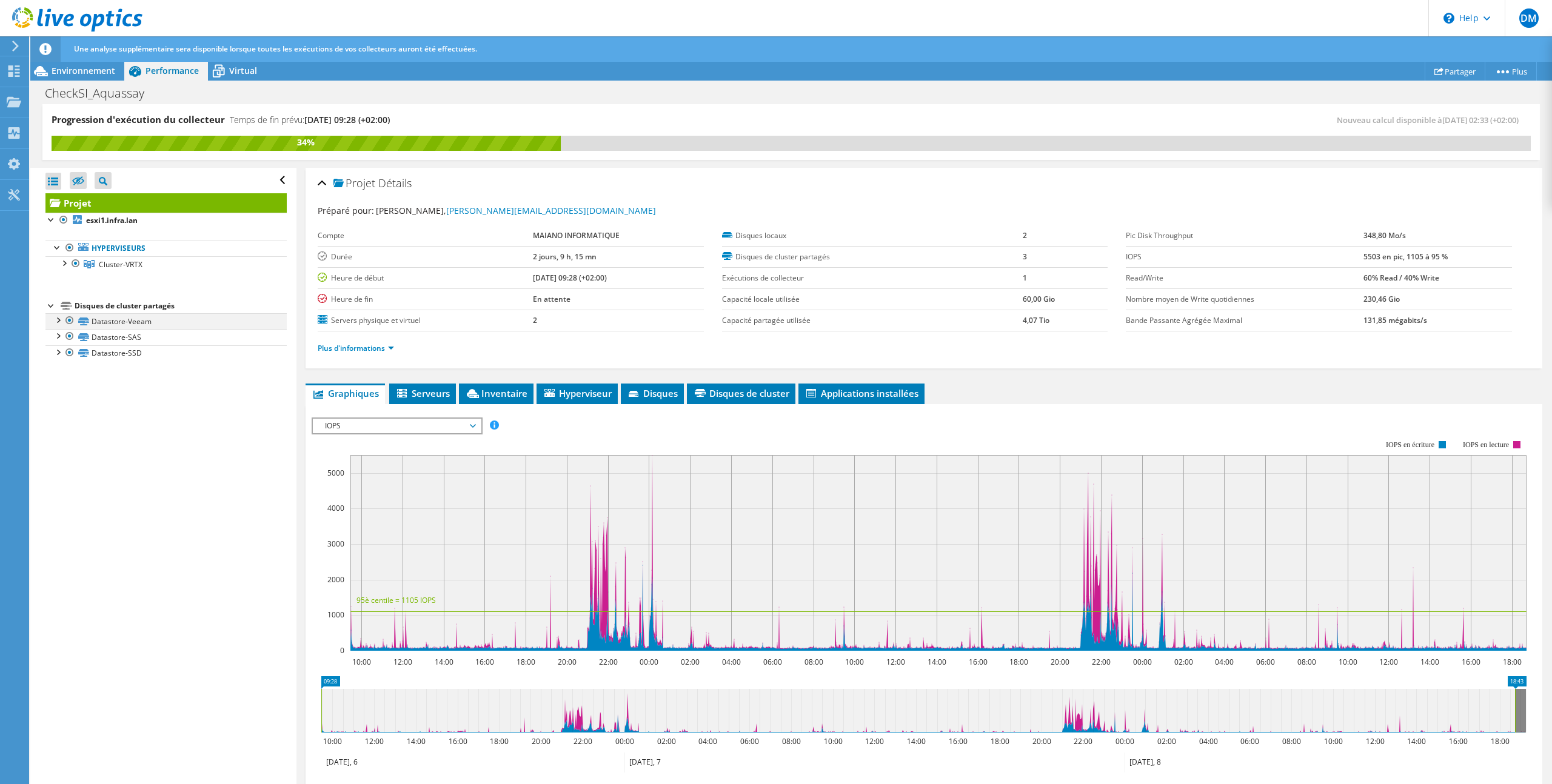
click at [59, 319] on div at bounding box center [57, 319] width 12 height 12
click at [457, 423] on span "IOPS" at bounding box center [397, 426] width 156 height 14
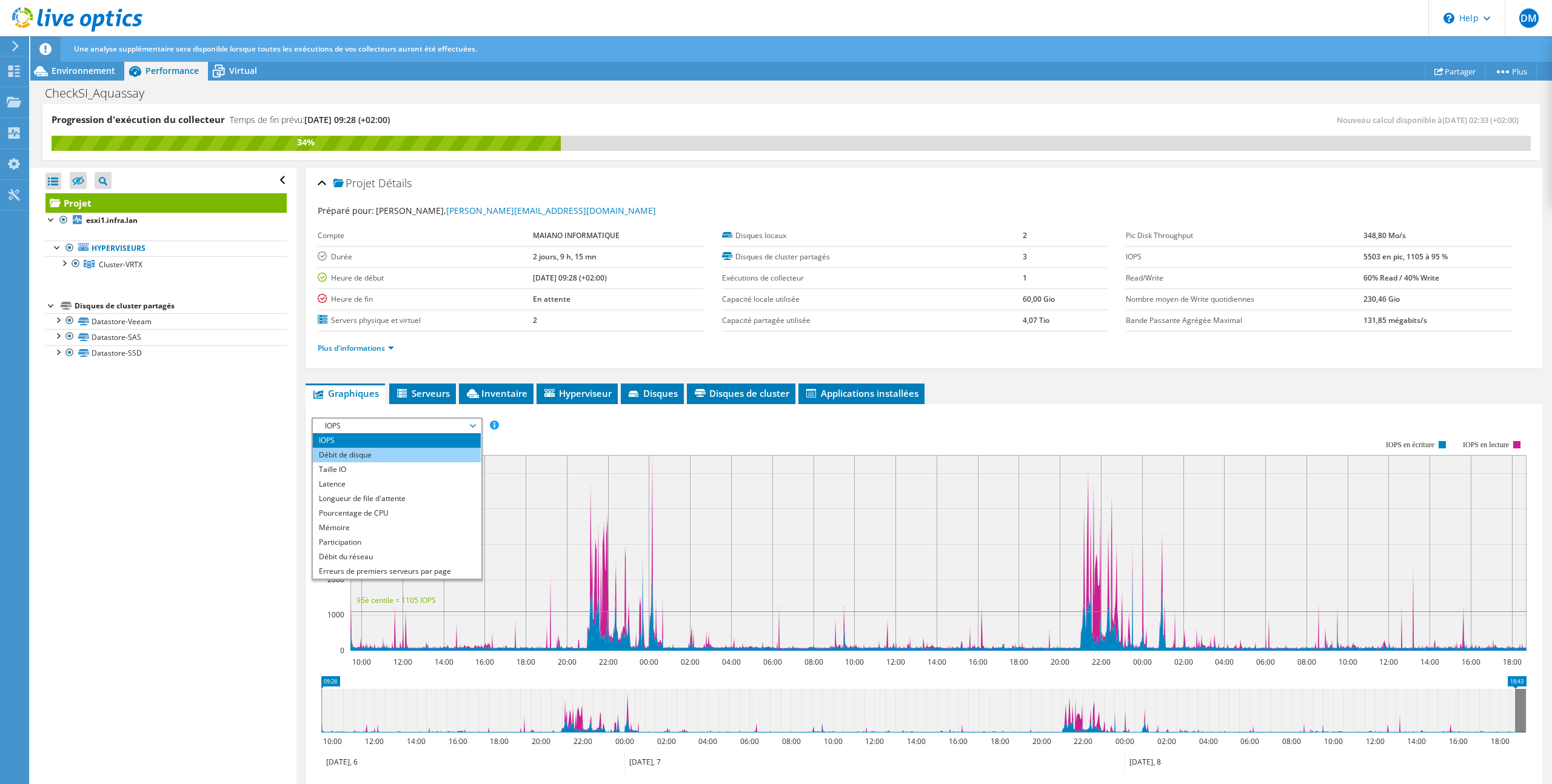
click at [457, 459] on li "Débit de disque" at bounding box center [397, 455] width 168 height 14
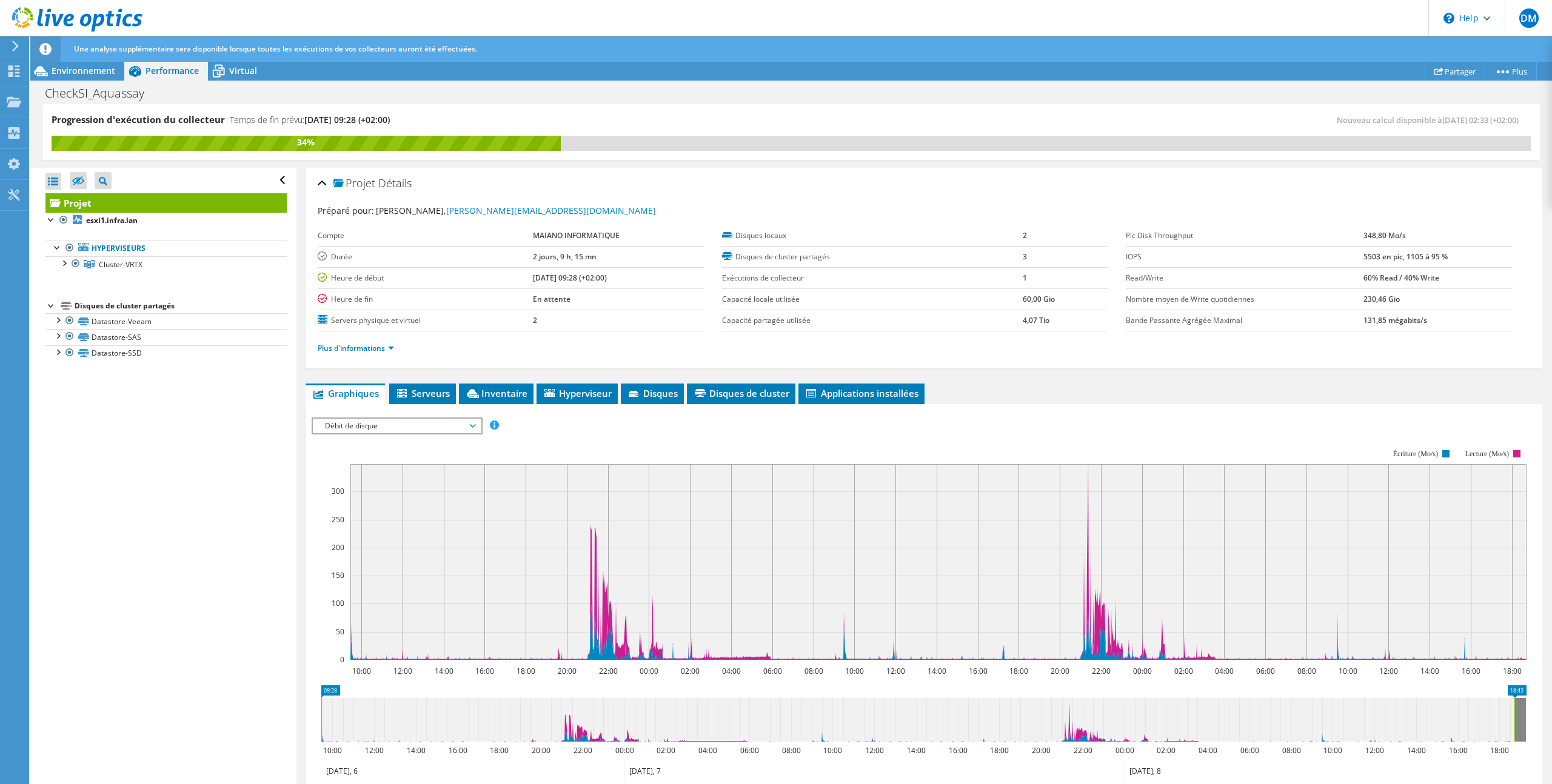
click at [445, 427] on span "Débit de disque" at bounding box center [397, 426] width 156 height 14
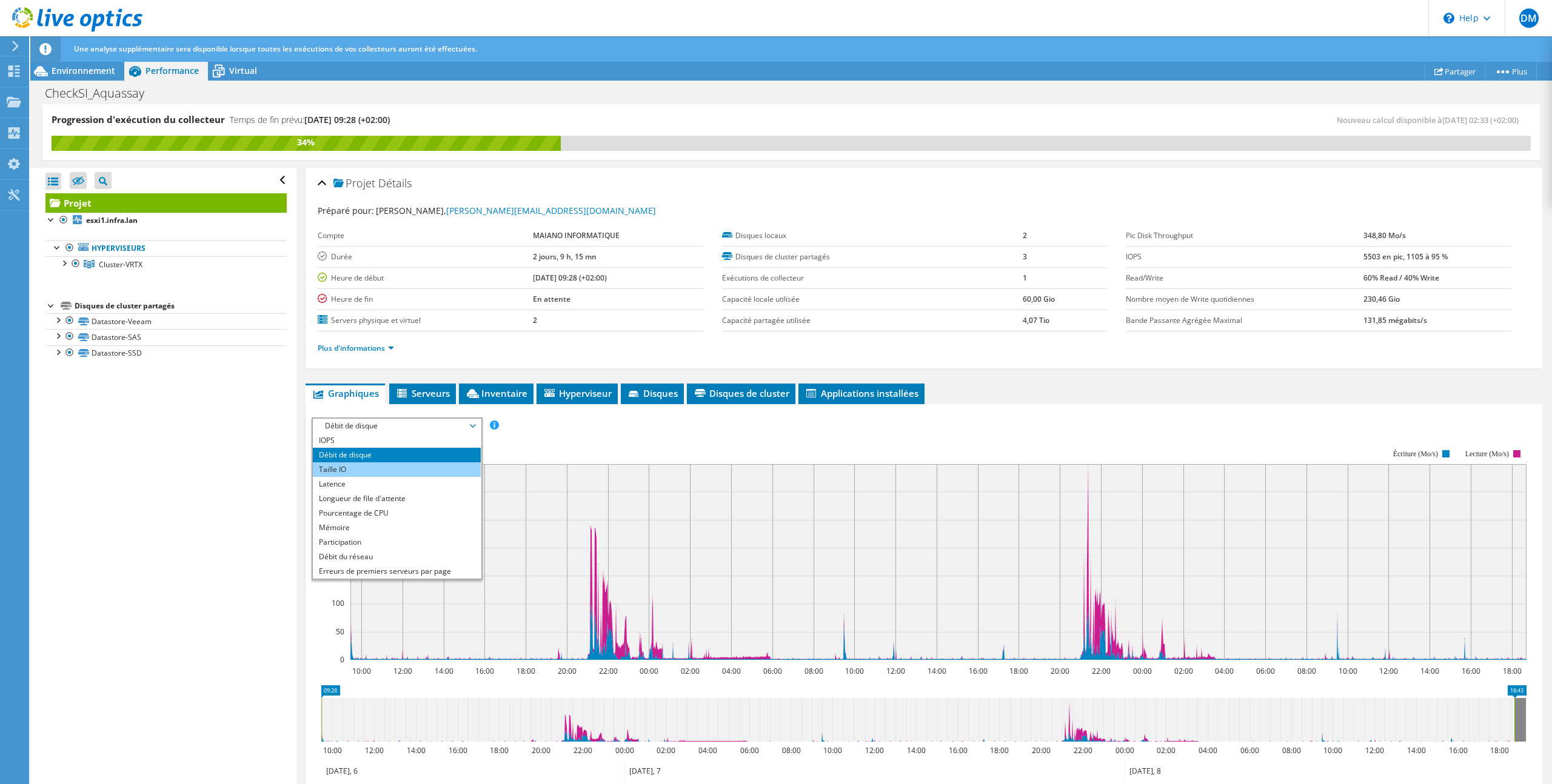
click at [442, 465] on li "Taille IO" at bounding box center [397, 469] width 168 height 14
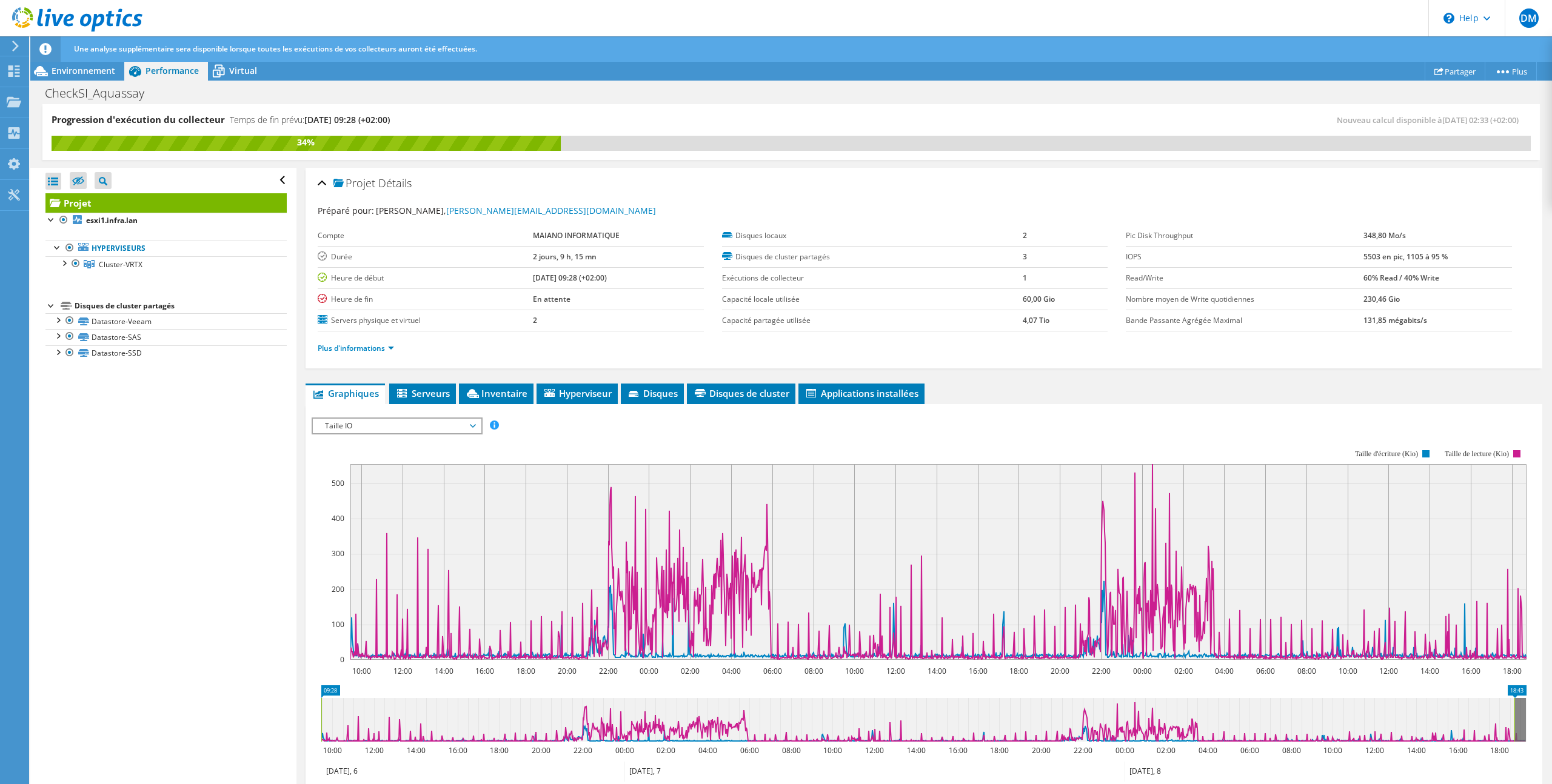
click at [443, 429] on span "Taille IO" at bounding box center [397, 426] width 156 height 14
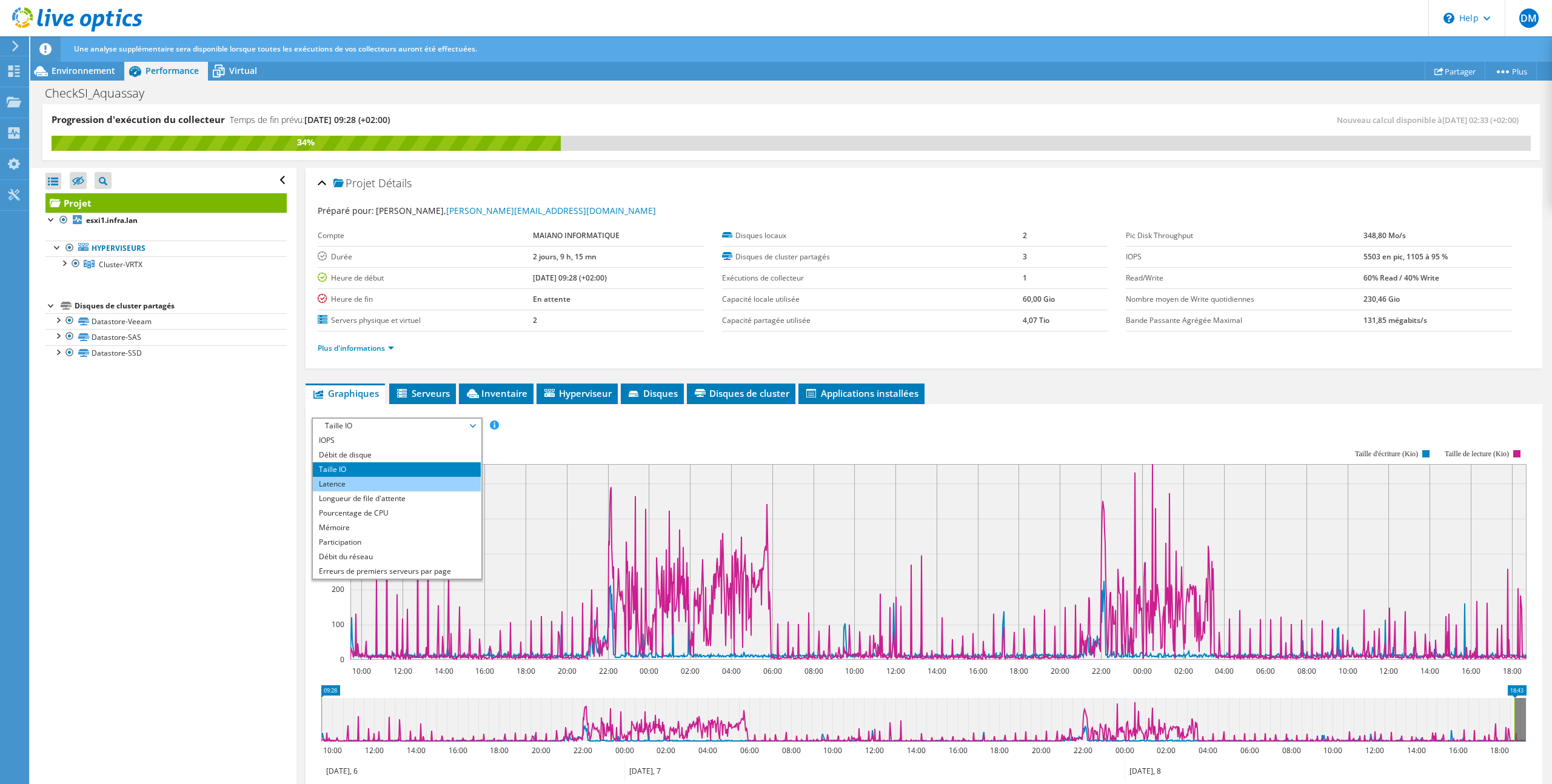
click at [440, 481] on li "Latence" at bounding box center [397, 484] width 168 height 14
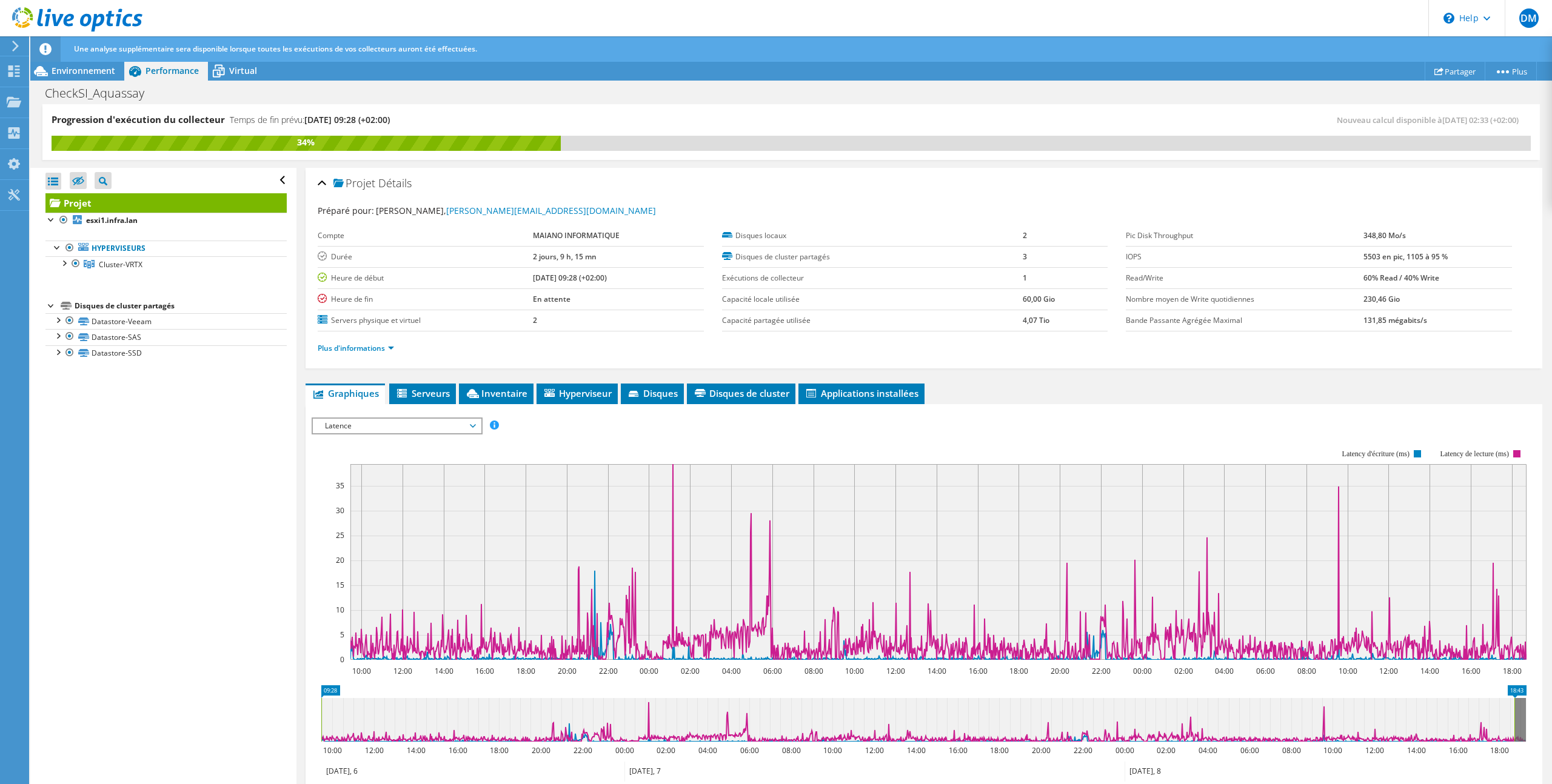
click at [447, 426] on span "Latence" at bounding box center [397, 426] width 156 height 14
click at [440, 496] on li "Longueur de file d'attente" at bounding box center [397, 498] width 168 height 14
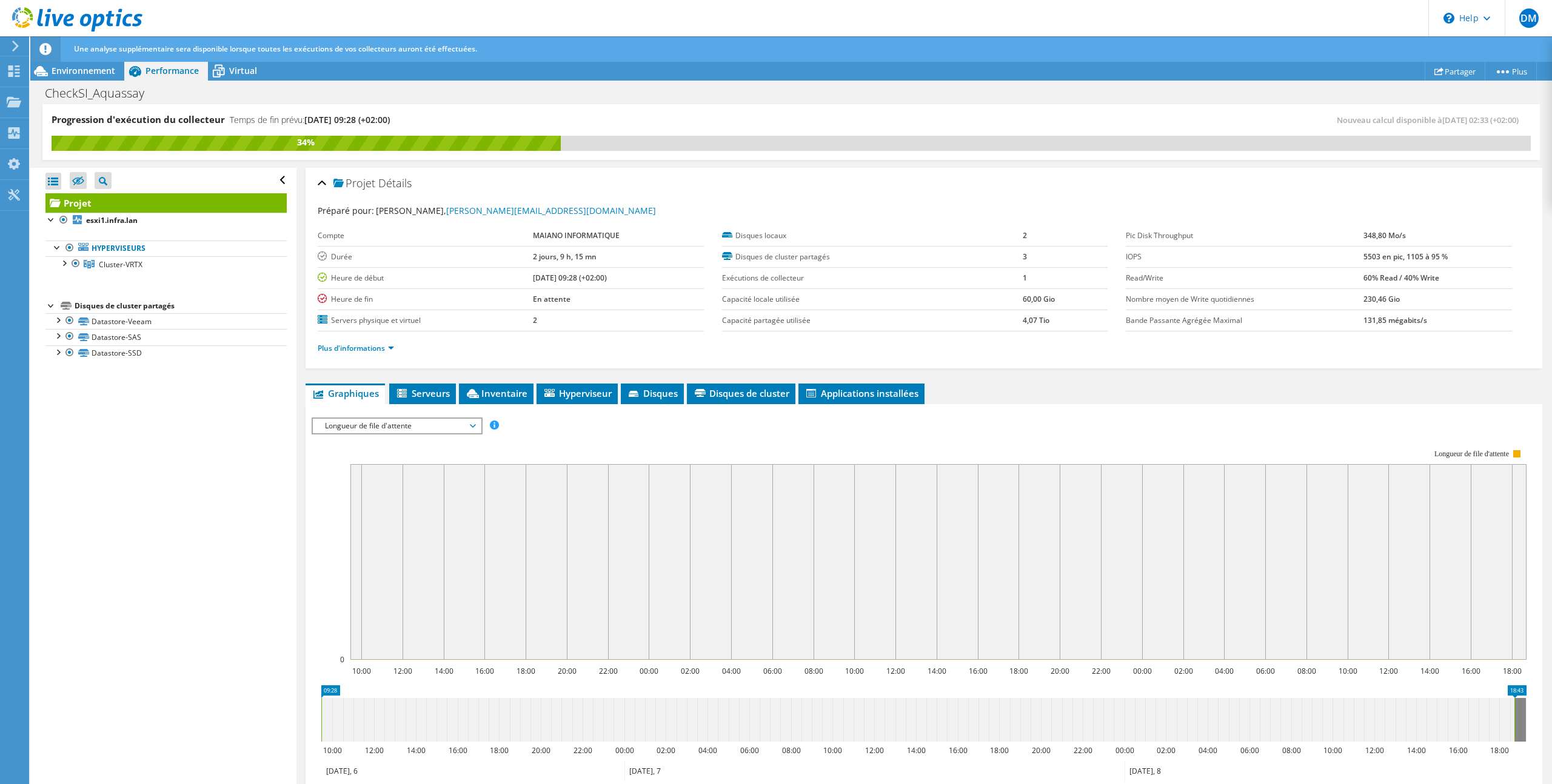
click at [445, 425] on span "Longueur de file d'attente" at bounding box center [397, 426] width 156 height 14
click at [426, 511] on li "Pourcentage de CPU" at bounding box center [397, 513] width 168 height 14
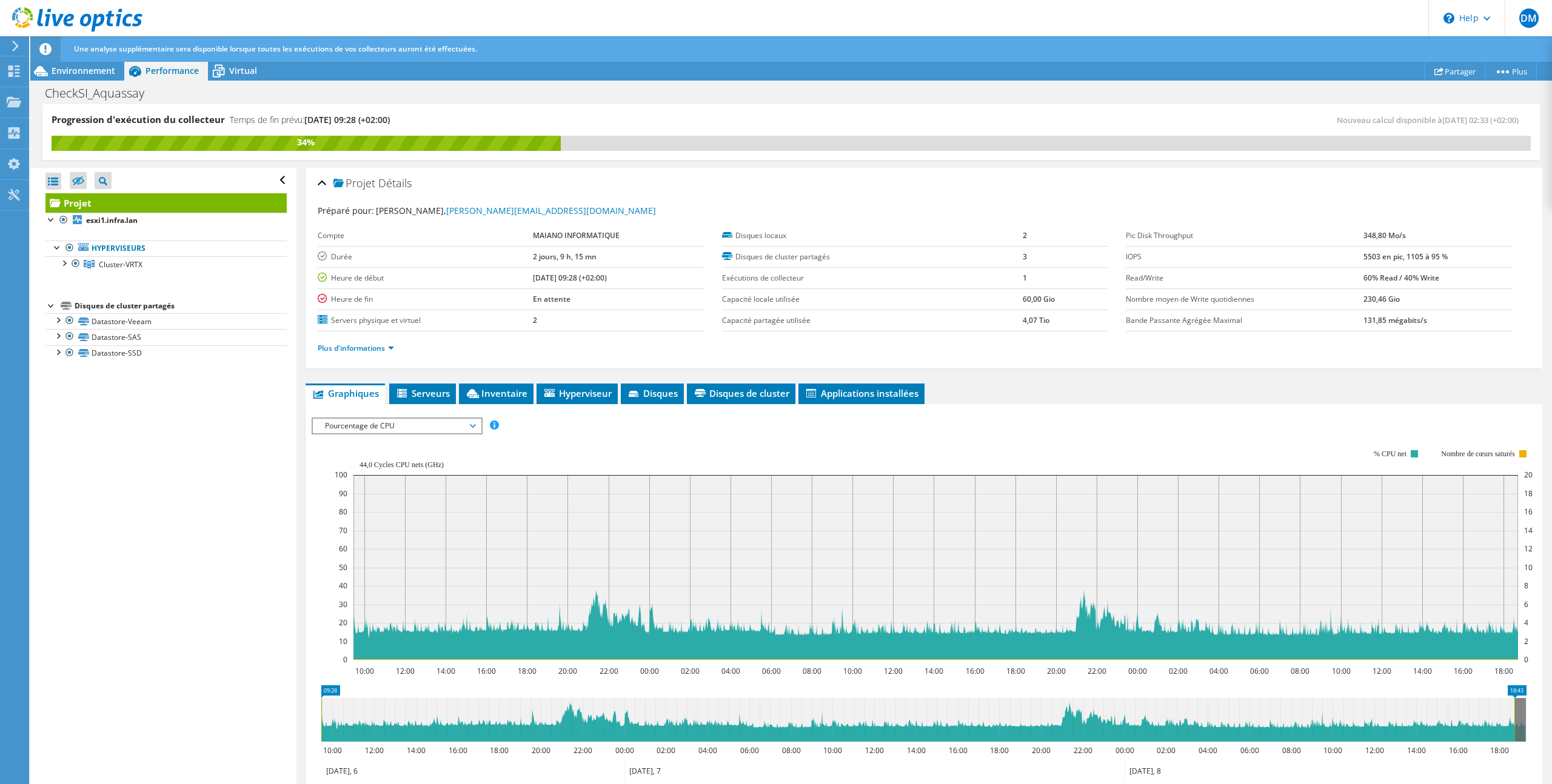
click at [430, 427] on span "Pourcentage de CPU" at bounding box center [397, 426] width 156 height 14
click at [413, 528] on li "Mémoire" at bounding box center [397, 528] width 168 height 14
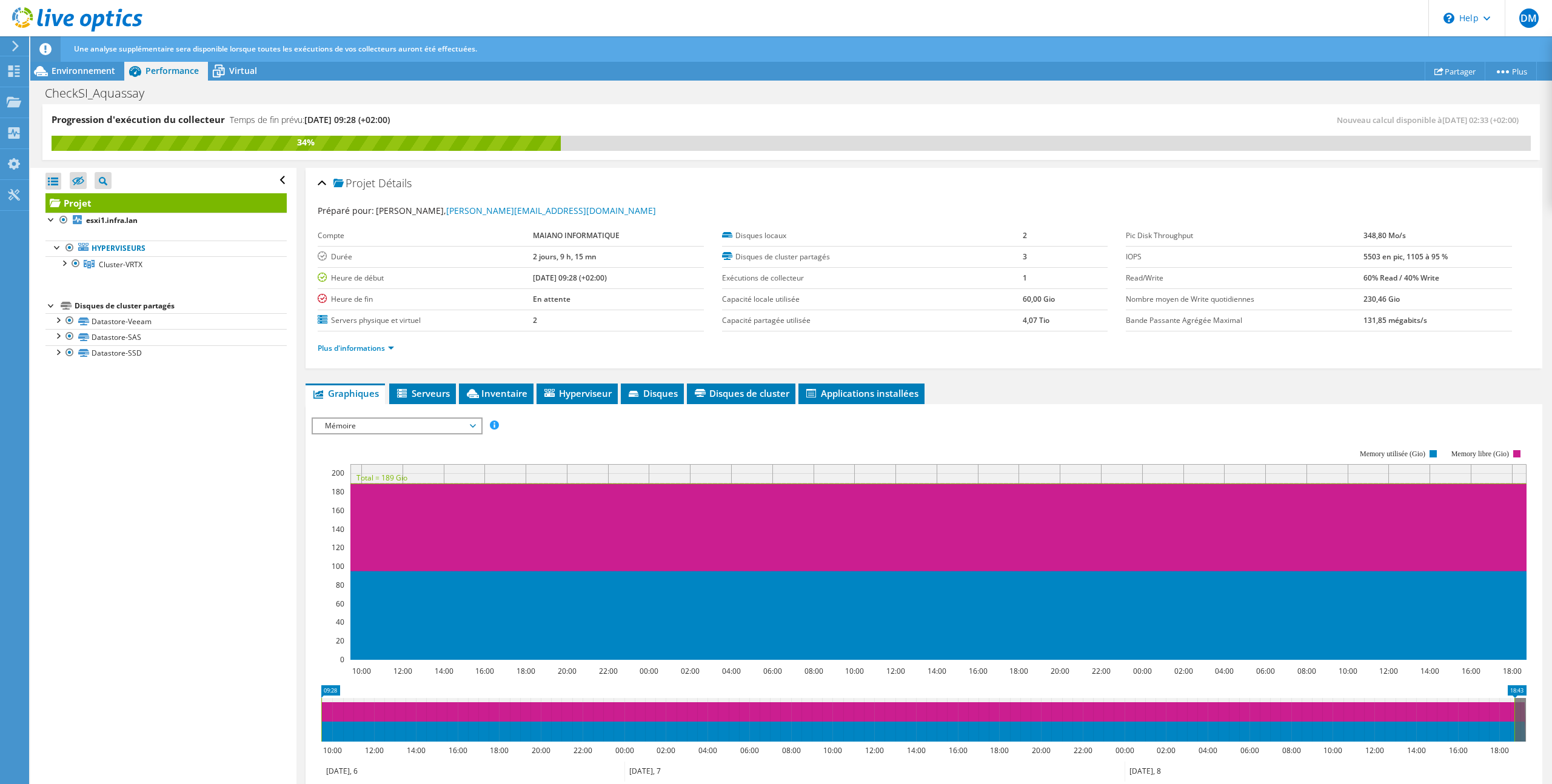
click at [423, 424] on span "Mémoire" at bounding box center [397, 426] width 156 height 14
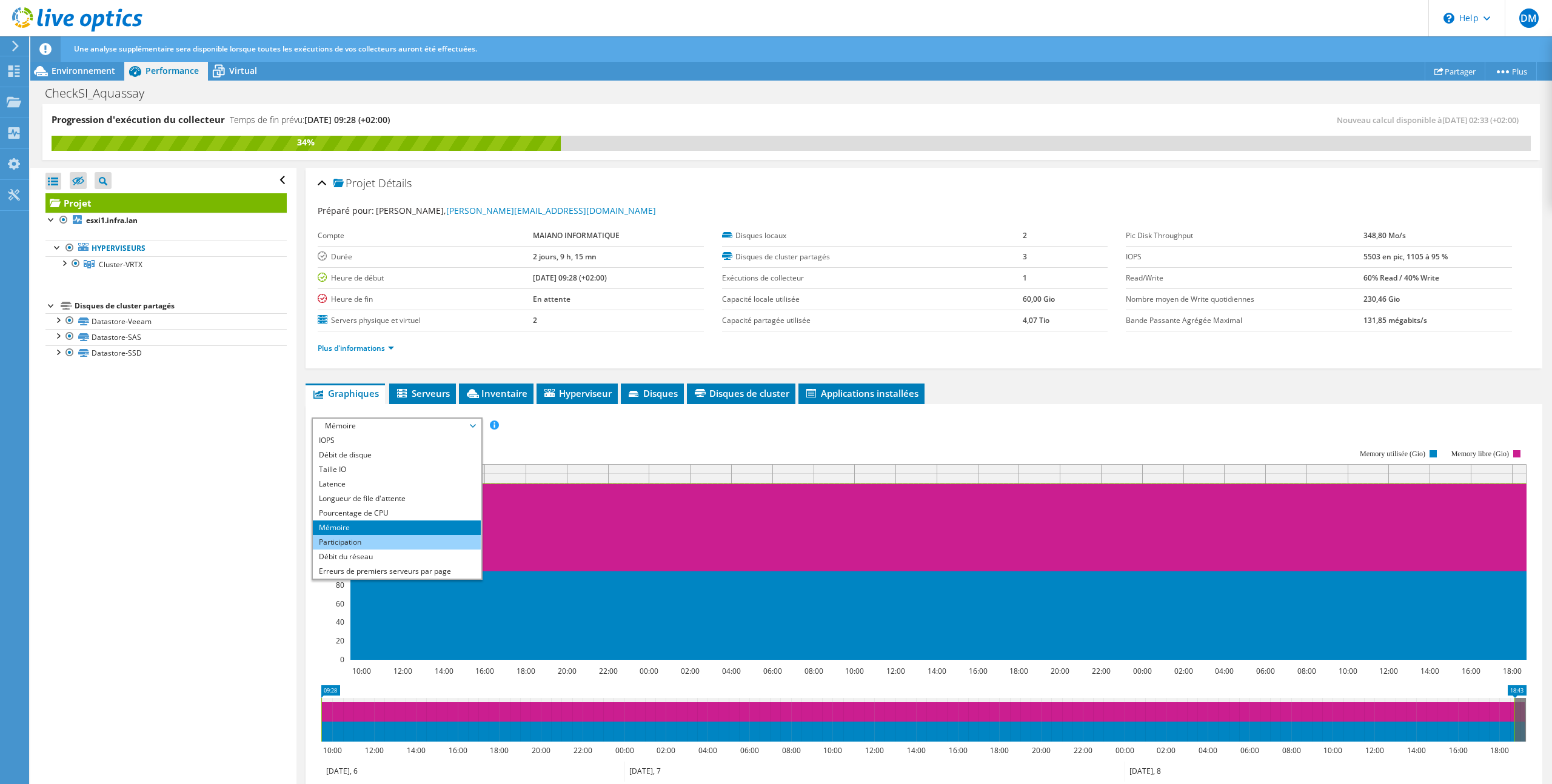
click at [417, 538] on li "Participation" at bounding box center [397, 542] width 168 height 14
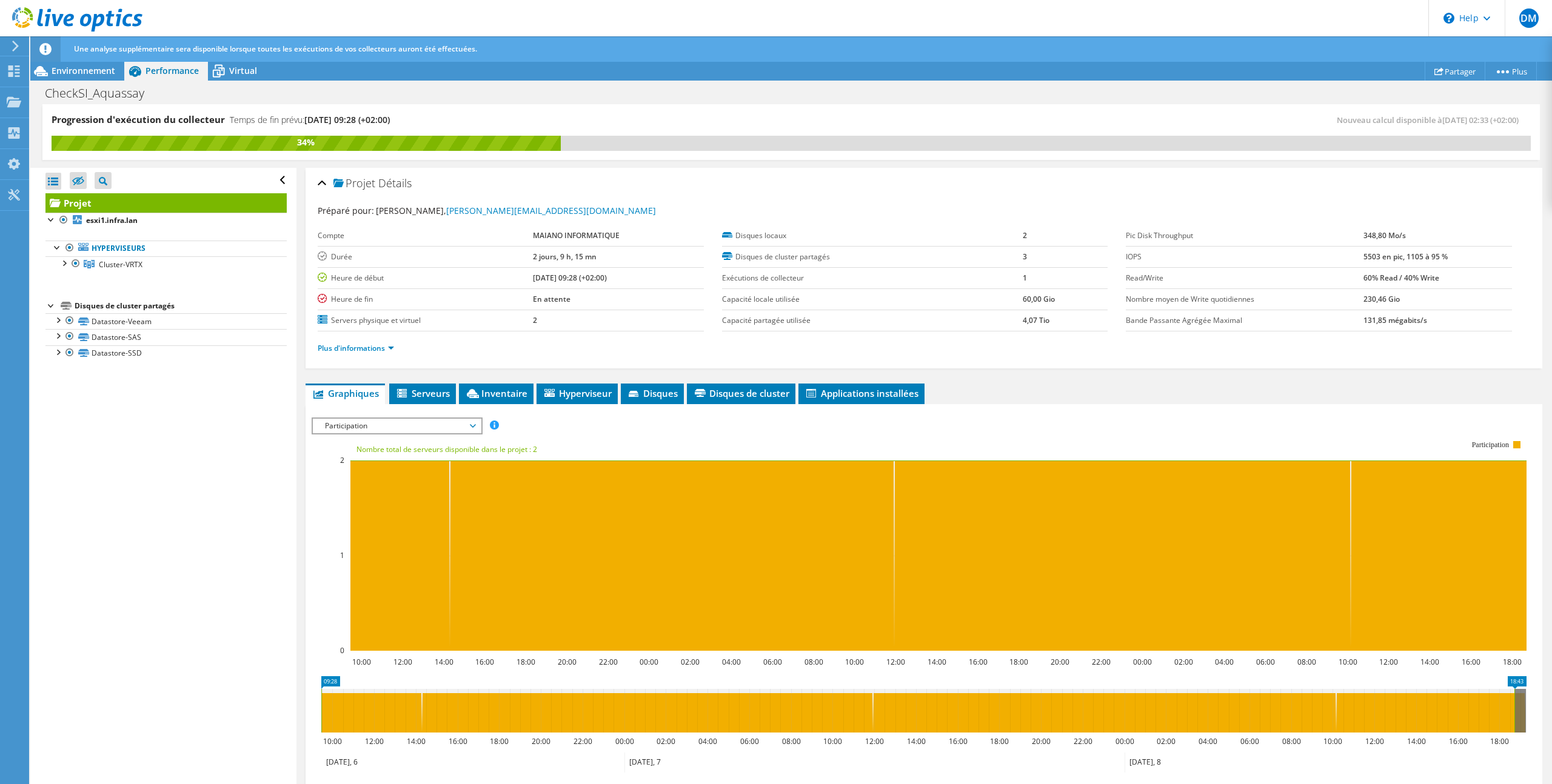
click at [422, 422] on span "Participation" at bounding box center [397, 426] width 156 height 14
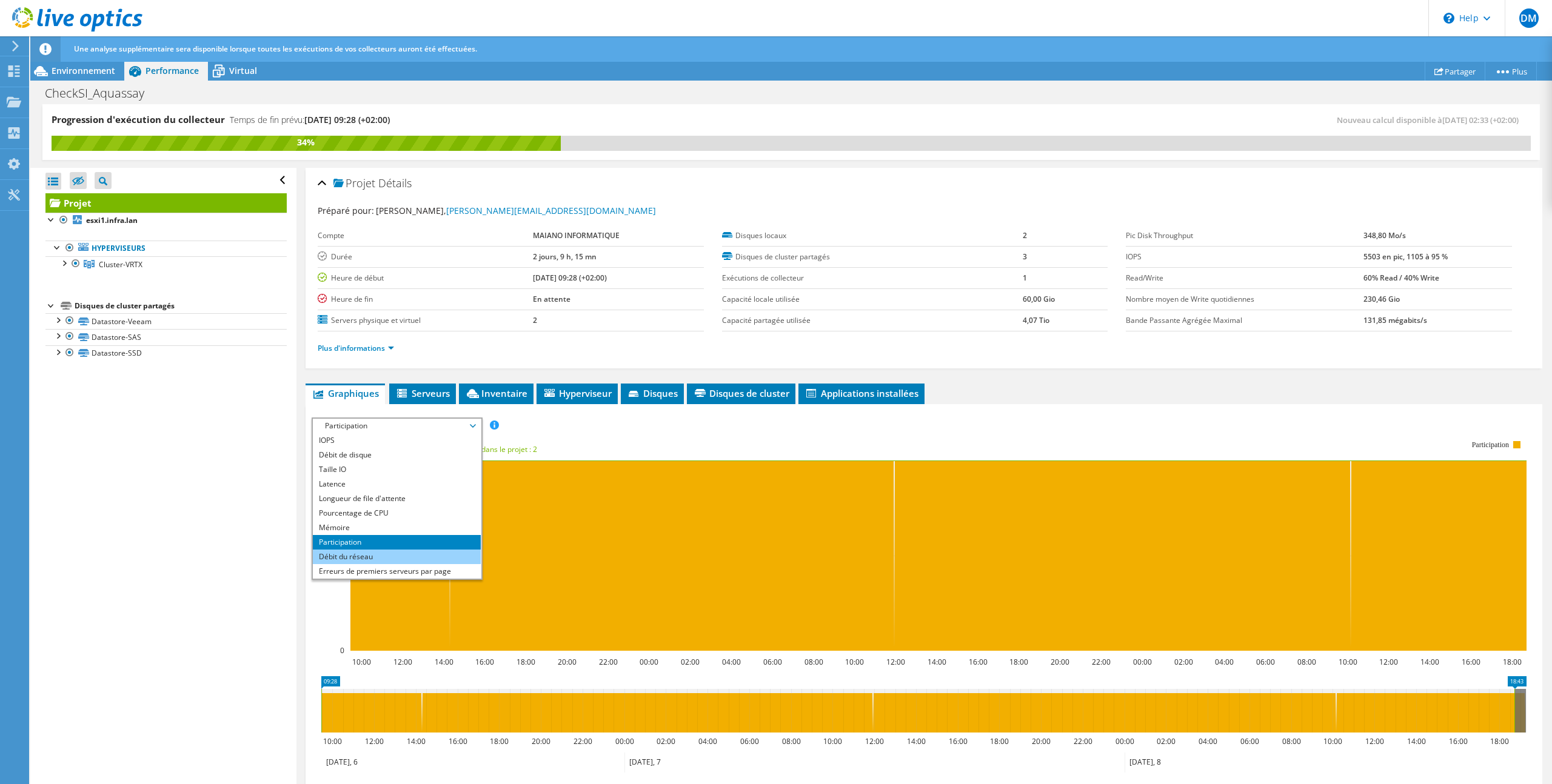
click at [434, 556] on li "Débit du réseau" at bounding box center [397, 557] width 168 height 14
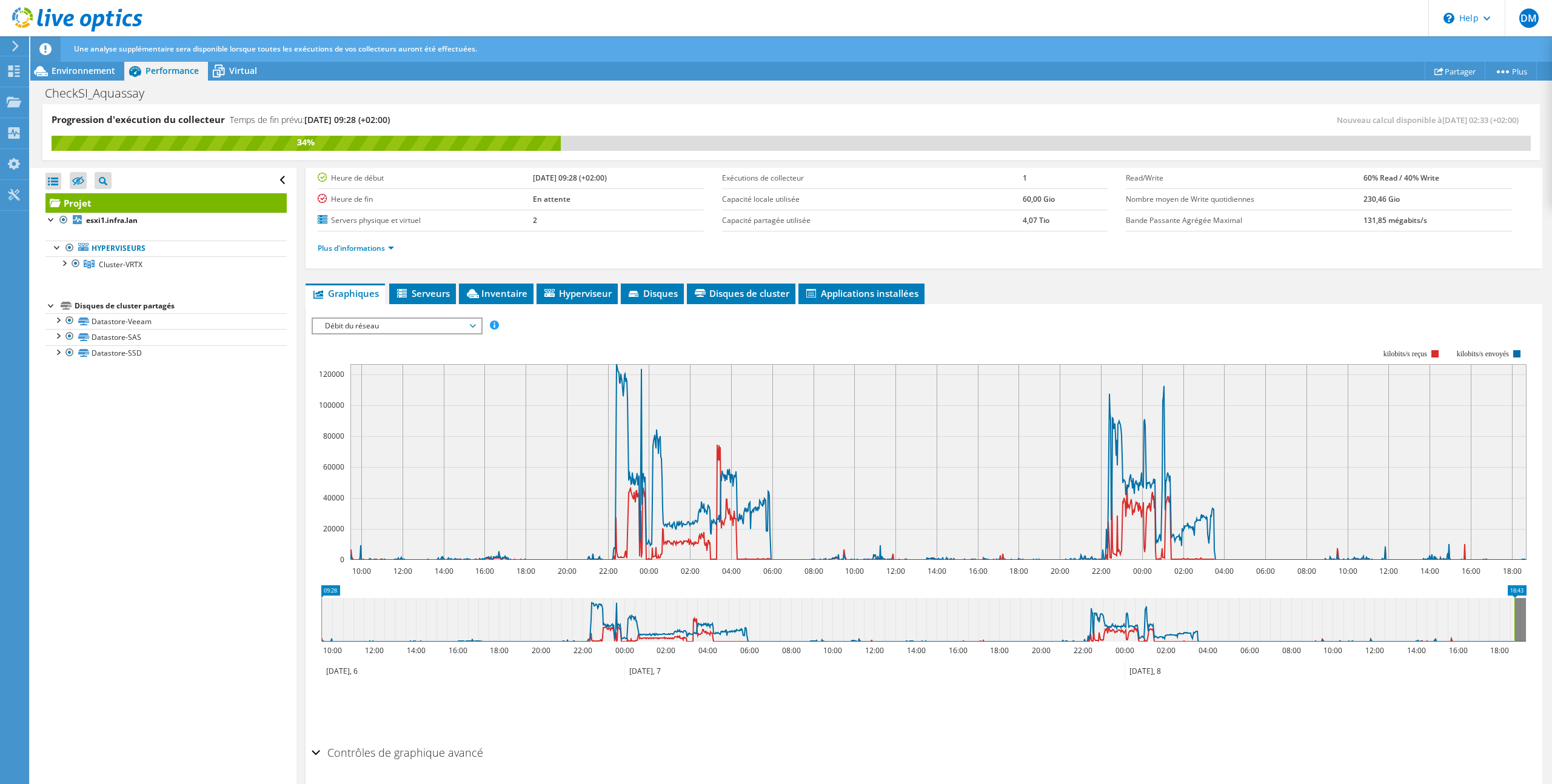
scroll to position [92, 0]
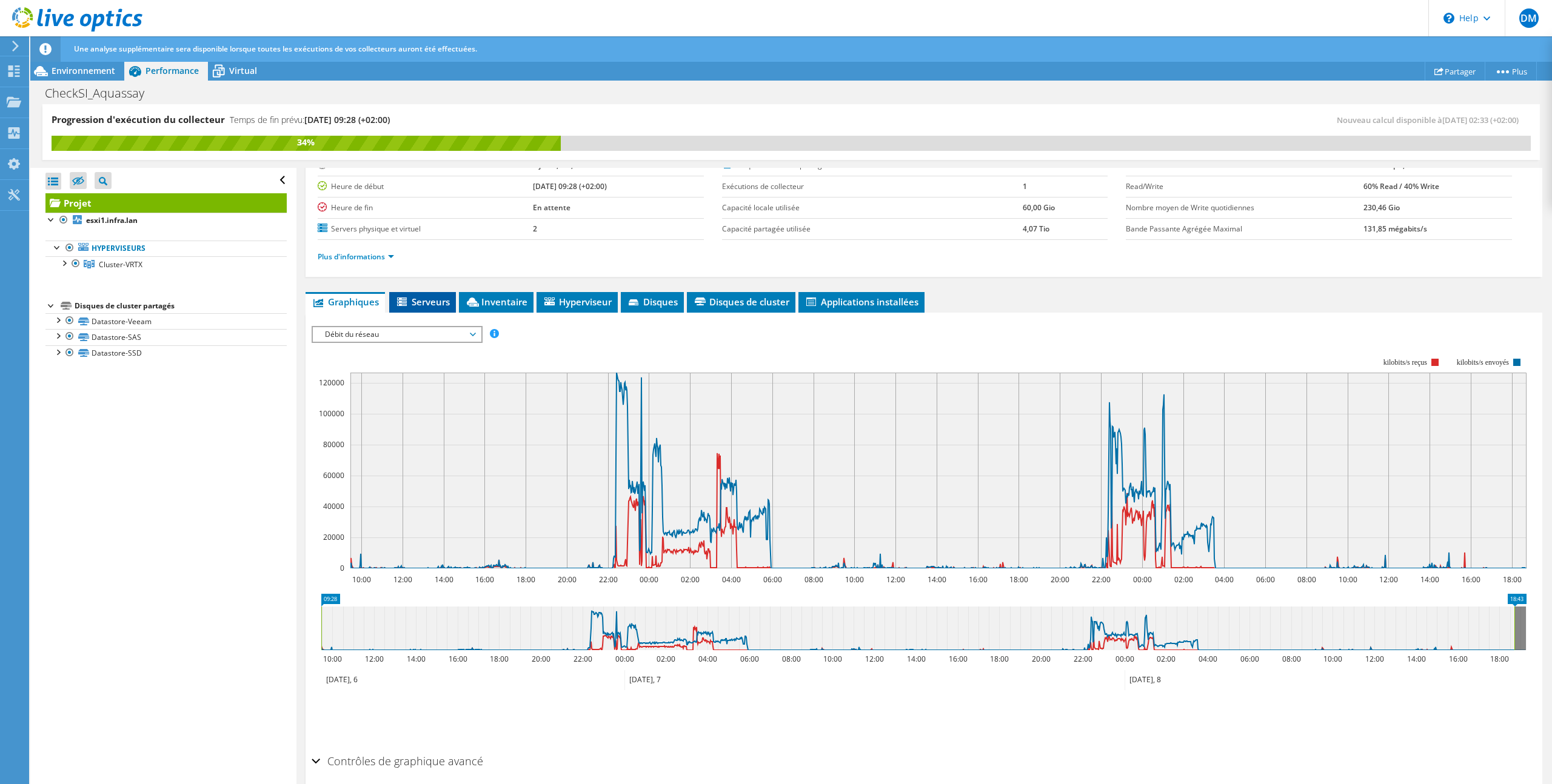
click at [432, 302] on span "Serveurs" at bounding box center [422, 301] width 55 height 12
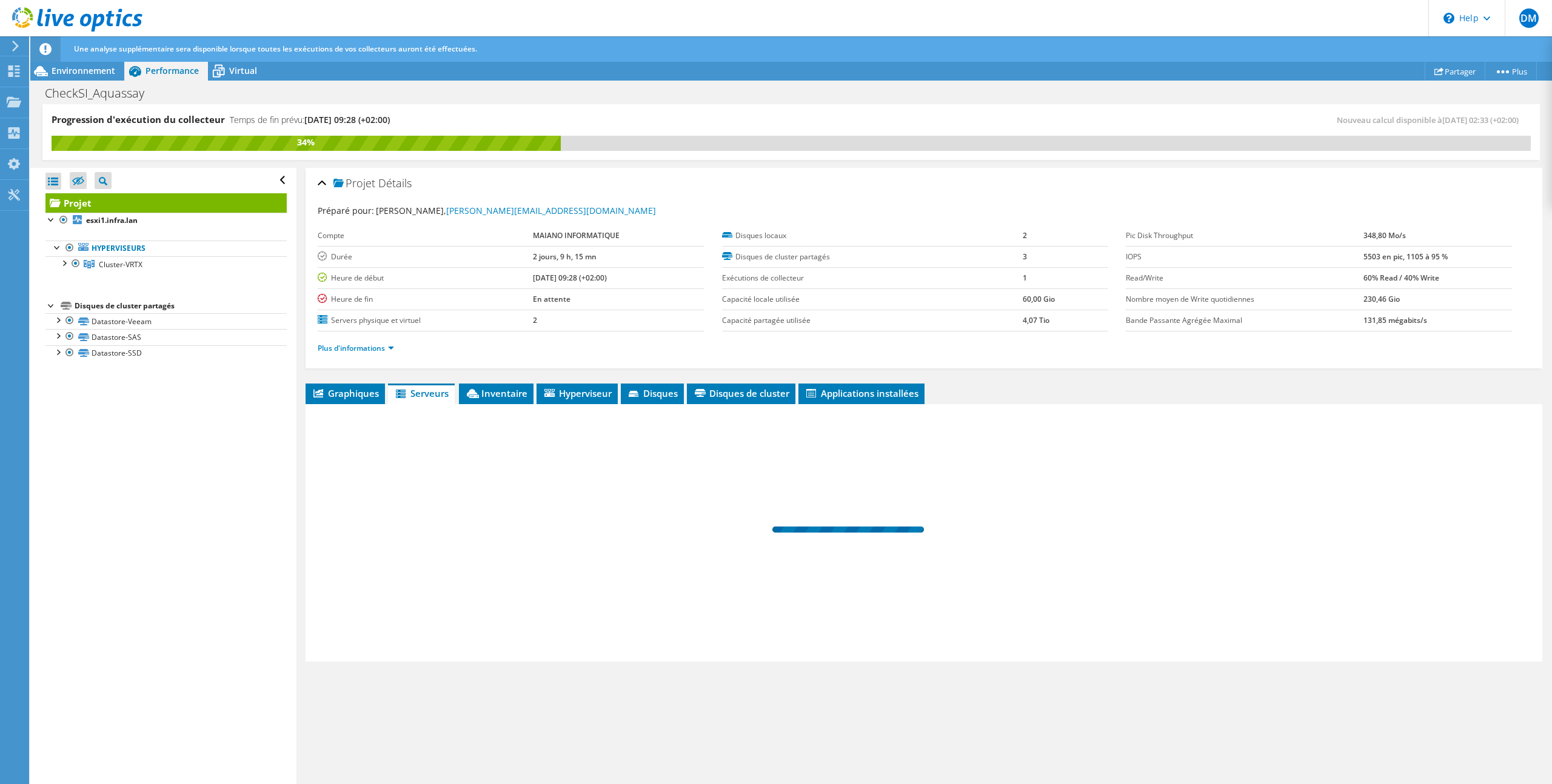
scroll to position [0, 0]
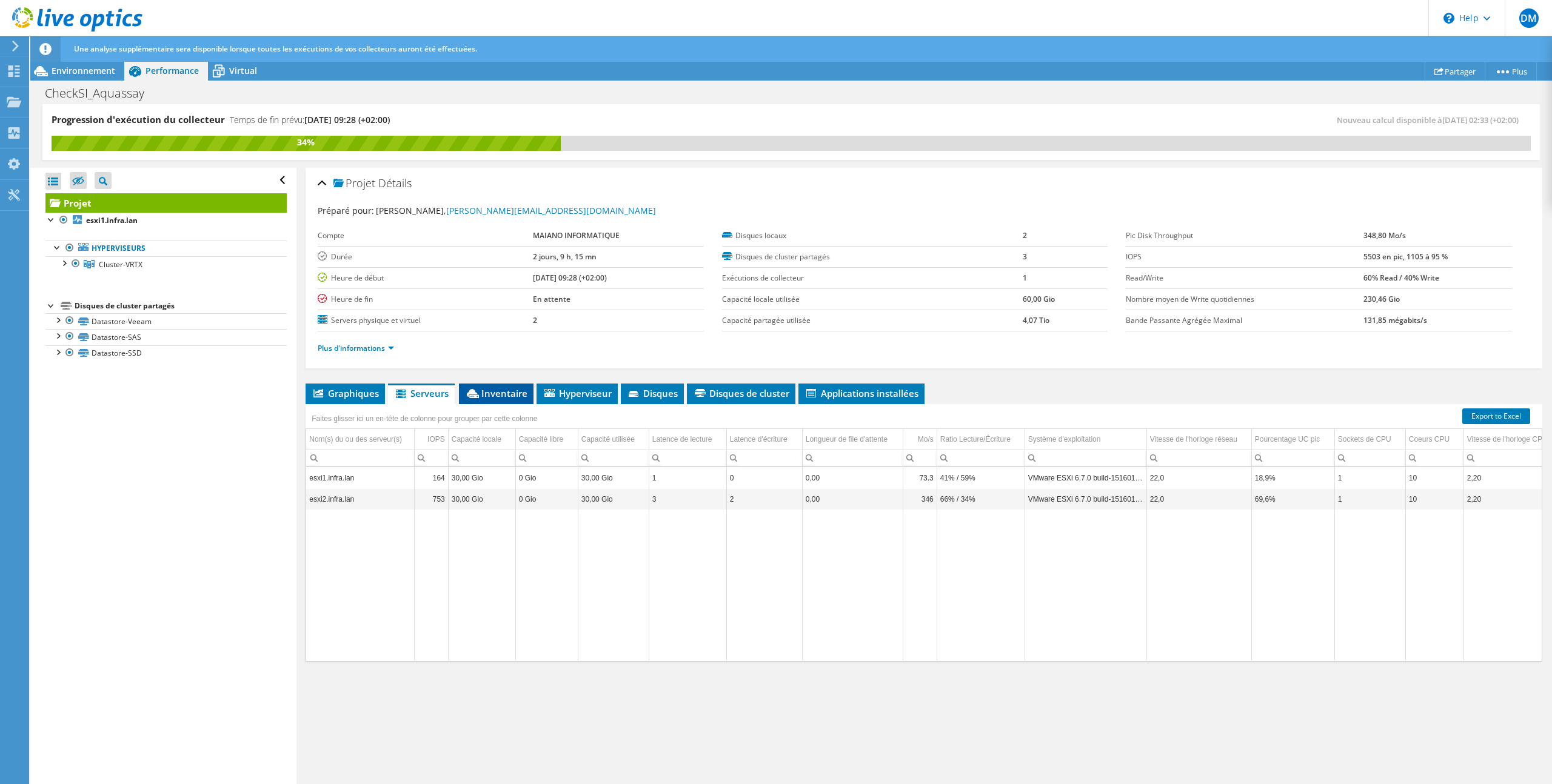
click at [499, 390] on span "Inventaire" at bounding box center [496, 393] width 63 height 12
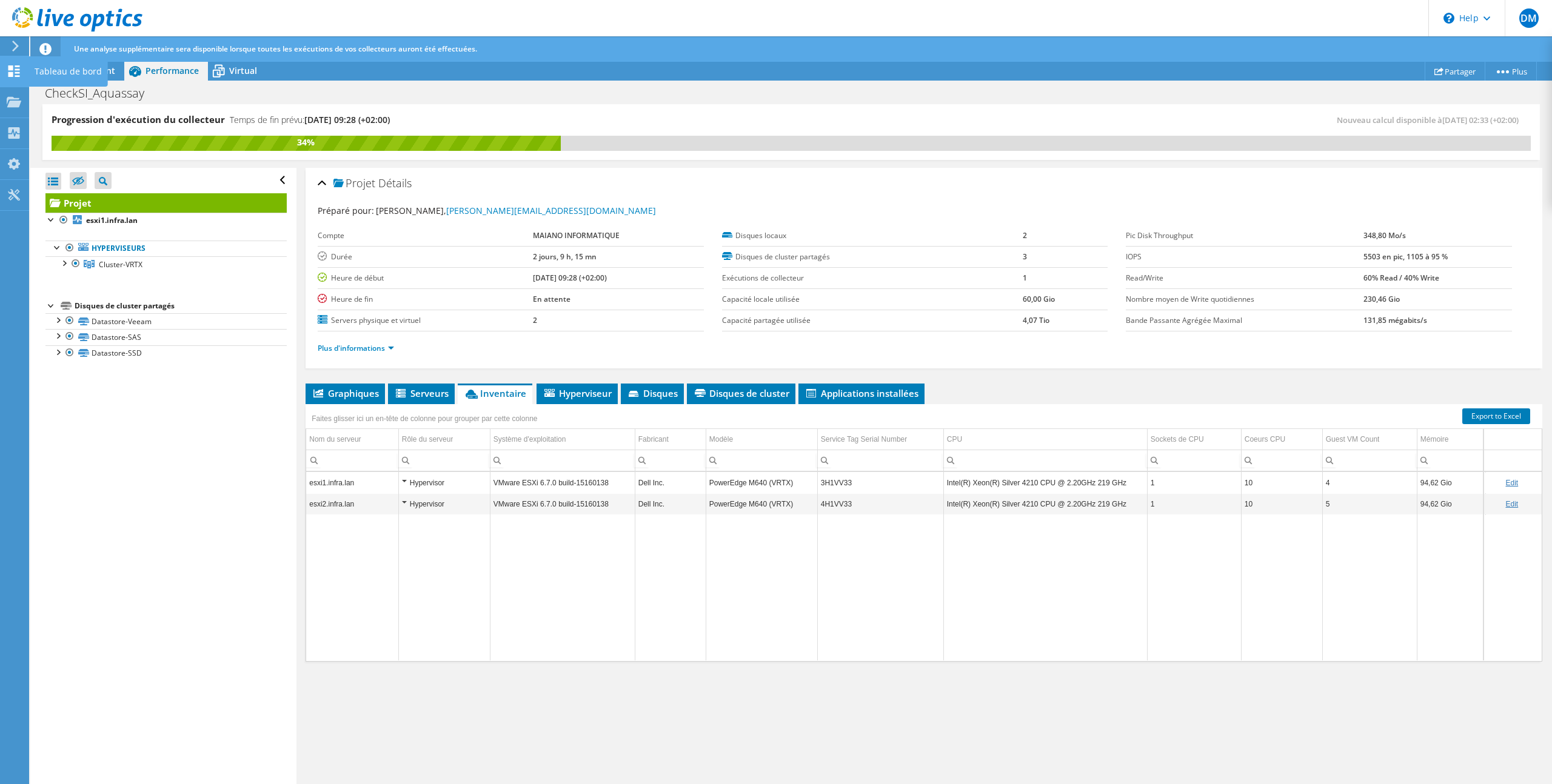
click at [16, 75] on icon at bounding box center [14, 71] width 14 height 11
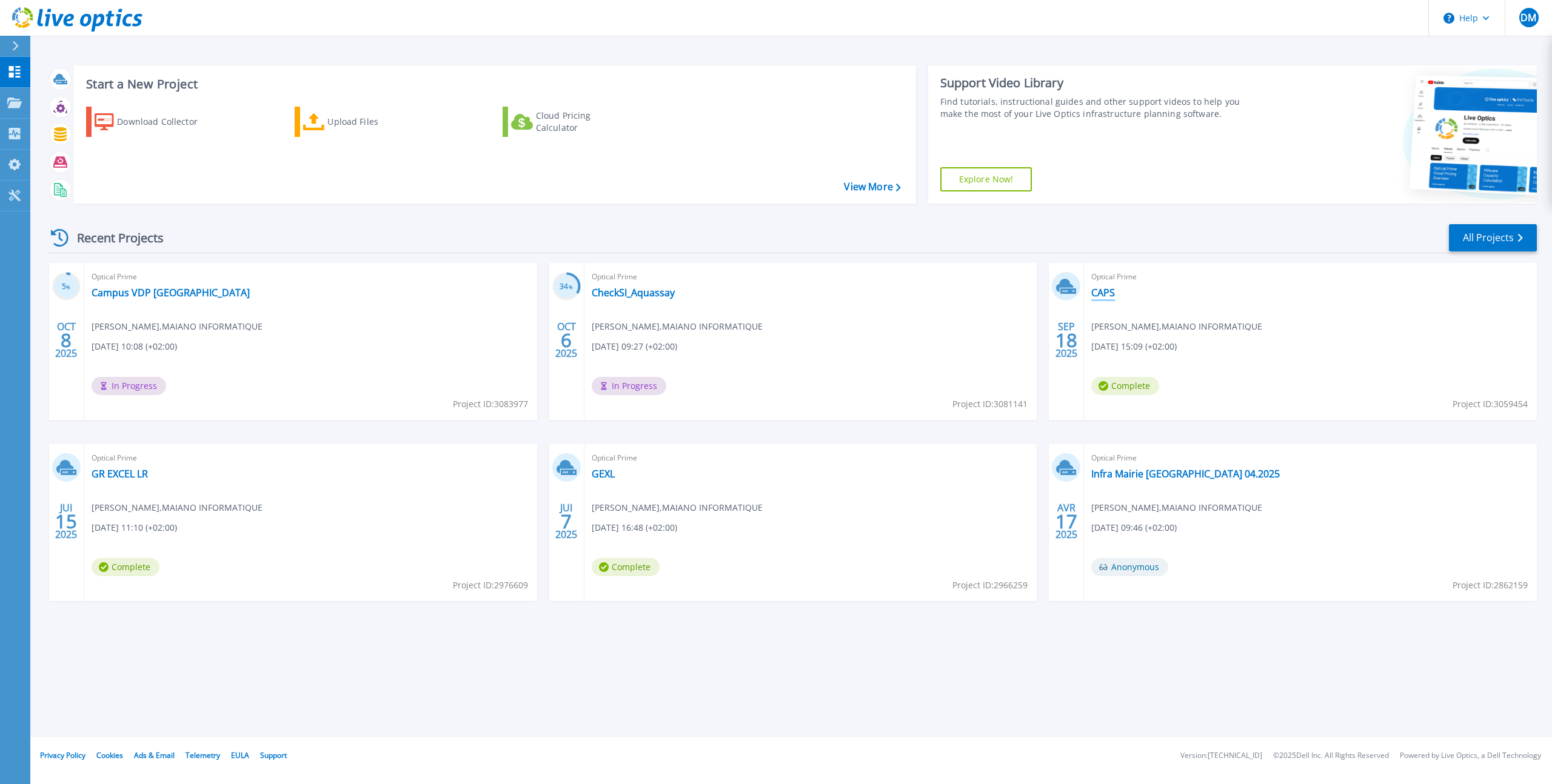
click at [1095, 291] on link "CAPS" at bounding box center [1103, 293] width 24 height 12
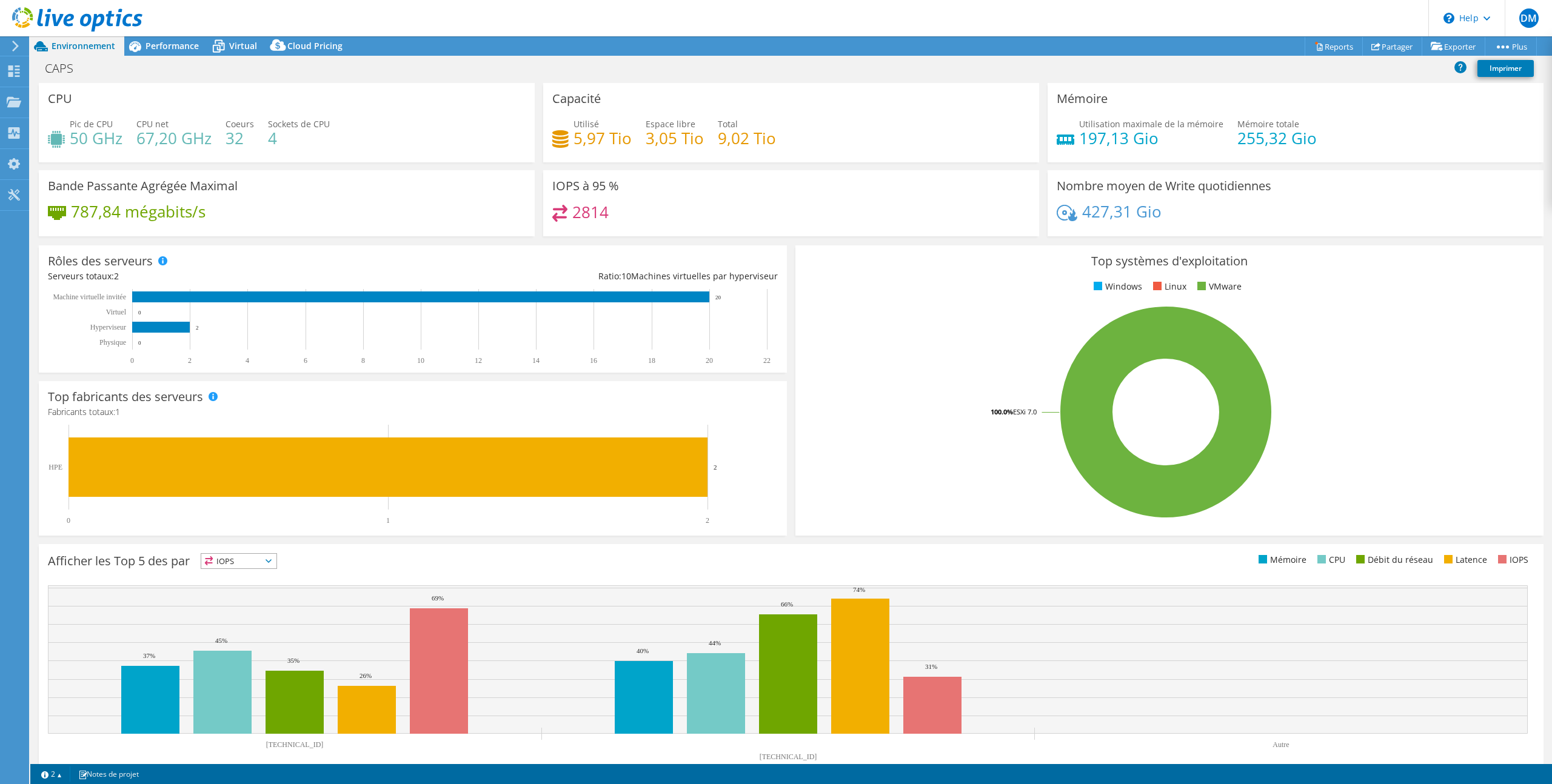
select select "EUFrankfurt"
select select "EUR"
click at [180, 45] on span "Performance" at bounding box center [172, 46] width 53 height 11
